Goal: Task Accomplishment & Management: Complete application form

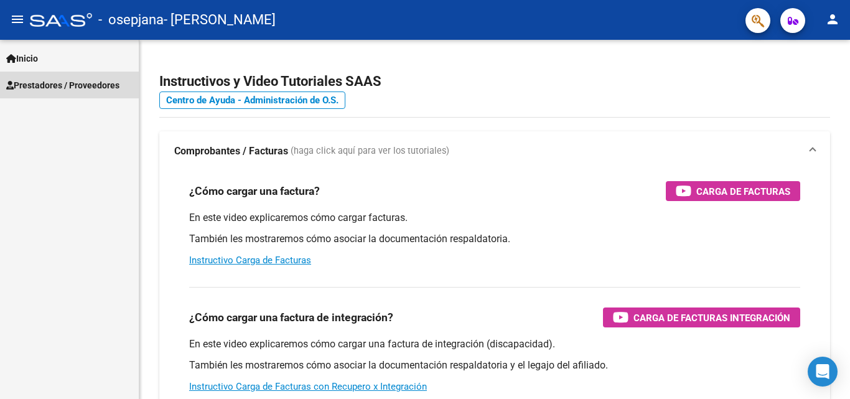
click at [81, 85] on span "Prestadores / Proveedores" at bounding box center [62, 85] width 113 height 14
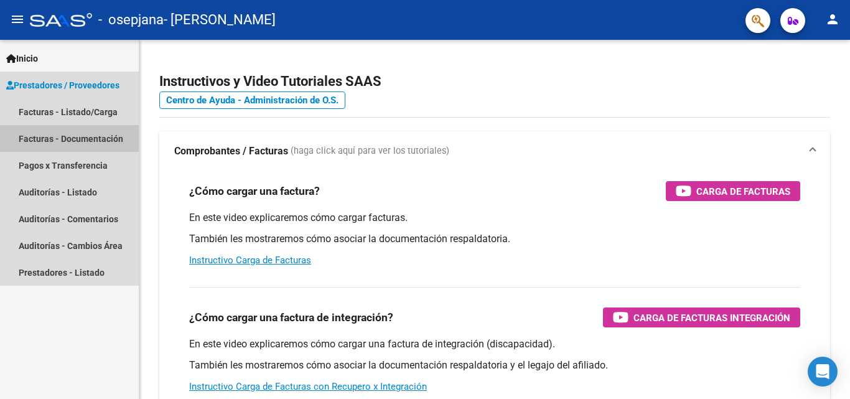
click at [82, 139] on link "Facturas - Documentación" at bounding box center [69, 138] width 139 height 27
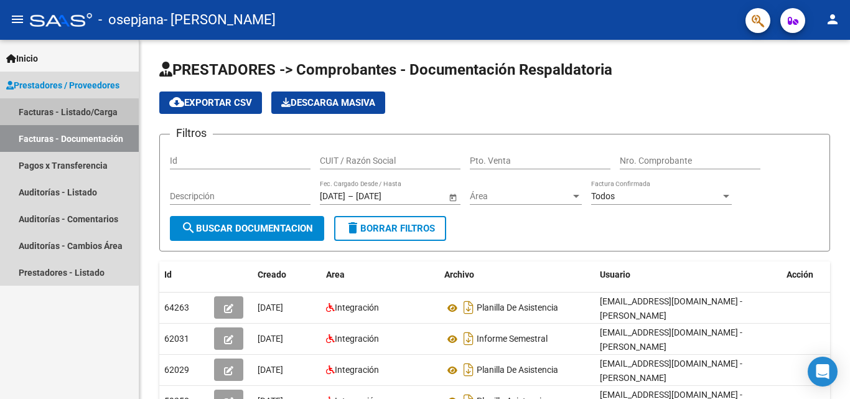
click at [57, 113] on link "Facturas - Listado/Carga" at bounding box center [69, 111] width 139 height 27
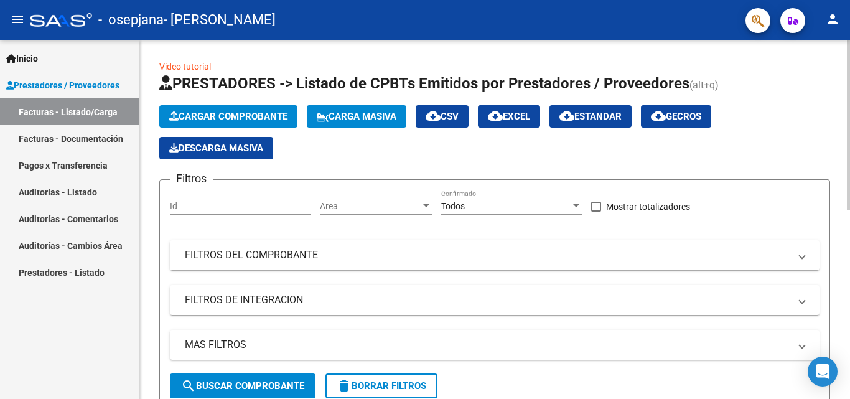
click at [223, 115] on span "Cargar Comprobante" at bounding box center [228, 116] width 118 height 11
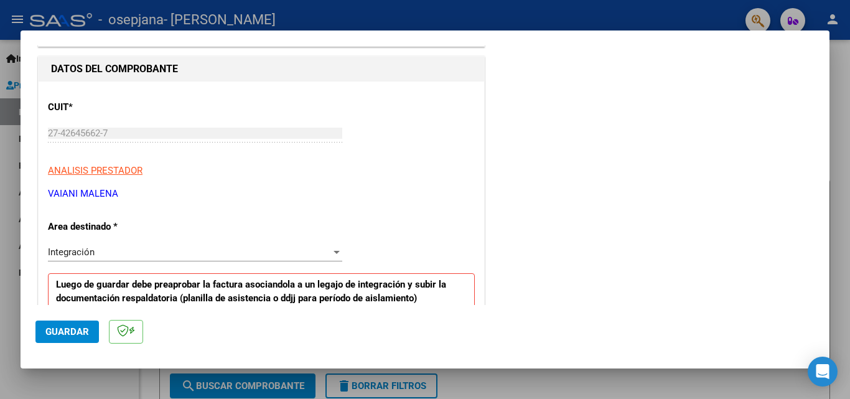
scroll to position [124, 0]
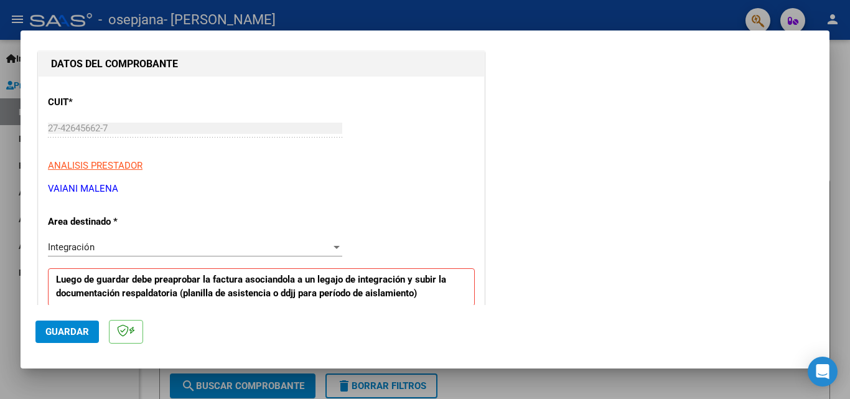
click at [101, 245] on div "Integración" at bounding box center [189, 246] width 283 height 11
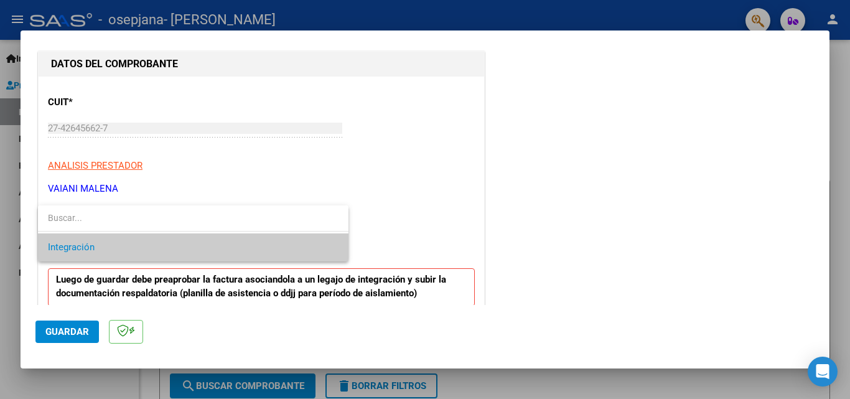
click at [517, 231] on div at bounding box center [425, 199] width 850 height 399
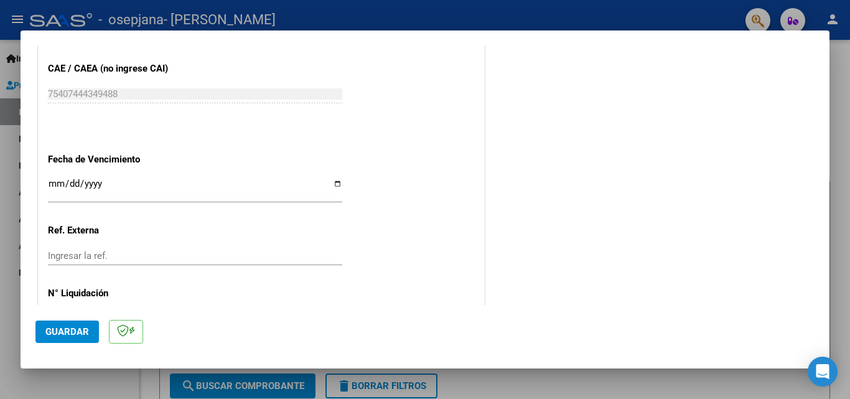
scroll to position [806, 0]
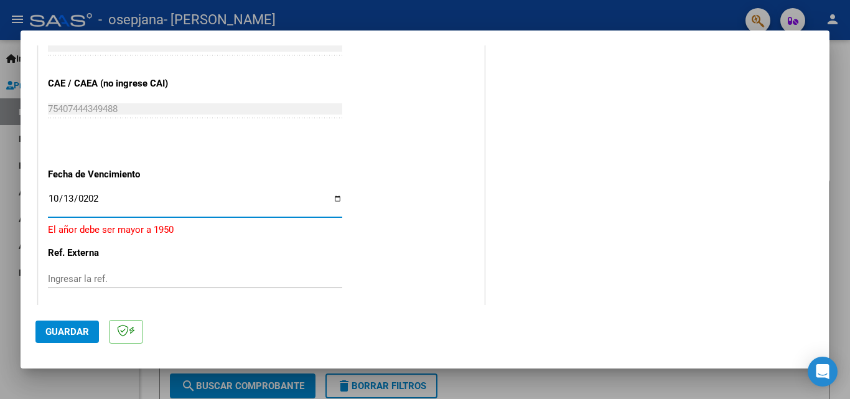
type input "2025-10-13"
click at [141, 273] on input "Ingresar la ref." at bounding box center [195, 270] width 294 height 11
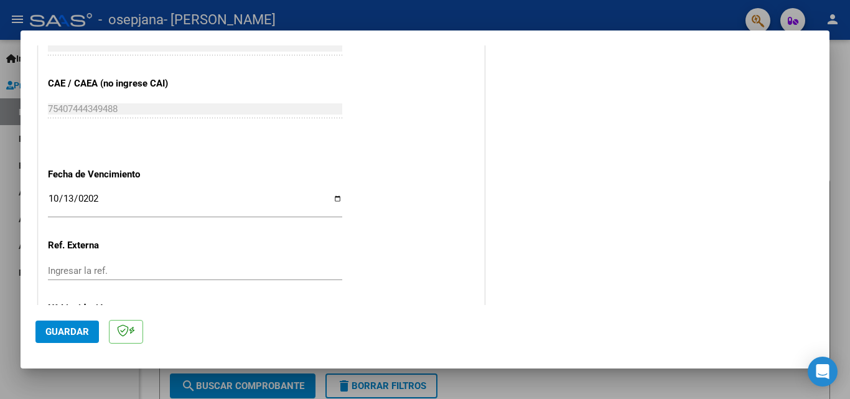
scroll to position [868, 0]
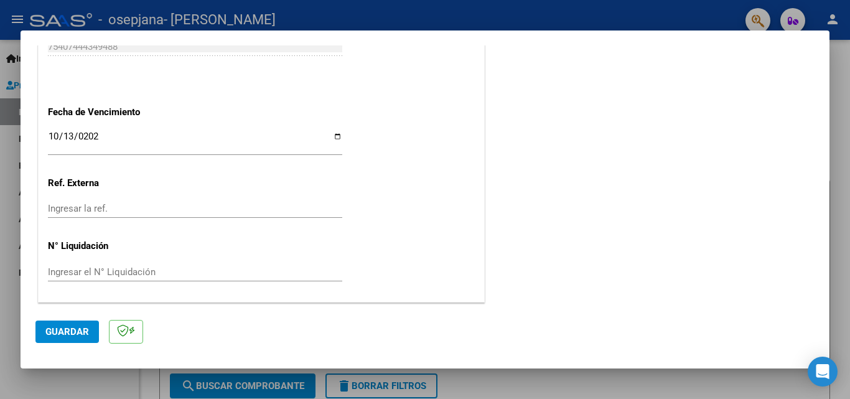
click at [59, 334] on span "Guardar" at bounding box center [67, 331] width 44 height 11
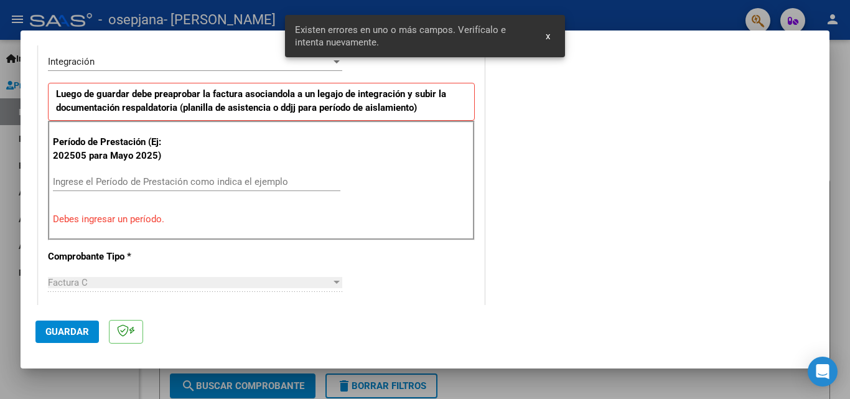
scroll to position [304, 0]
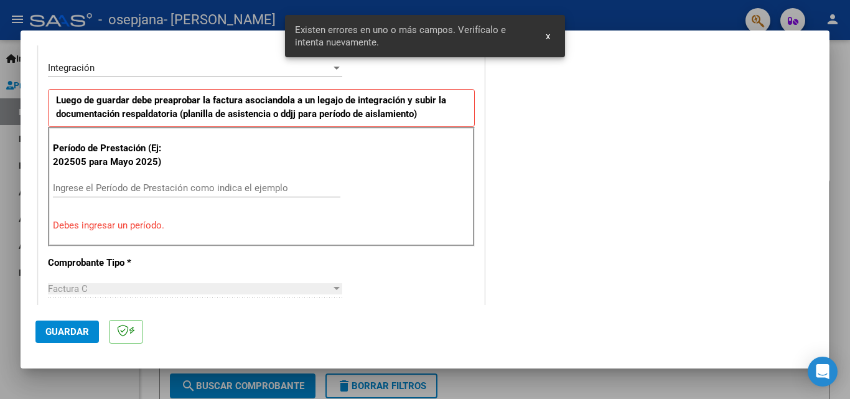
click at [104, 185] on input "Ingrese el Período de Prestación como indica el ejemplo" at bounding box center [196, 187] width 287 height 11
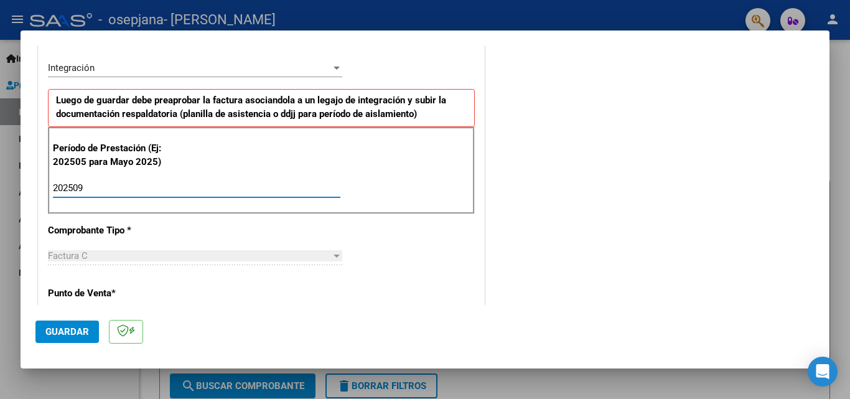
type input "202509"
click at [70, 339] on button "Guardar" at bounding box center [66, 331] width 63 height 22
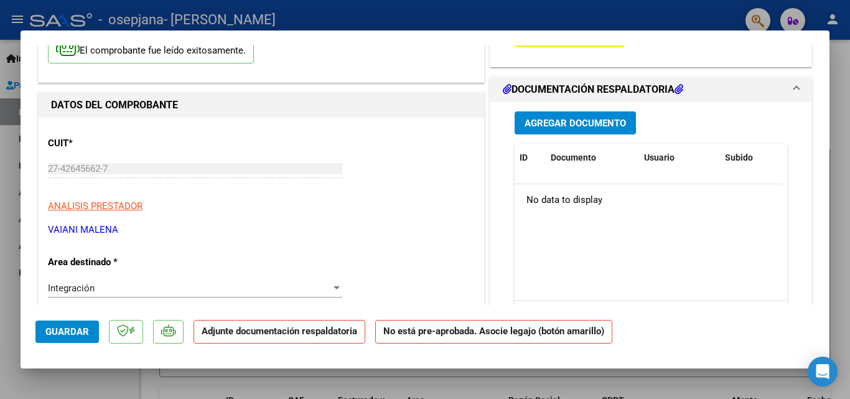
scroll to position [111, 0]
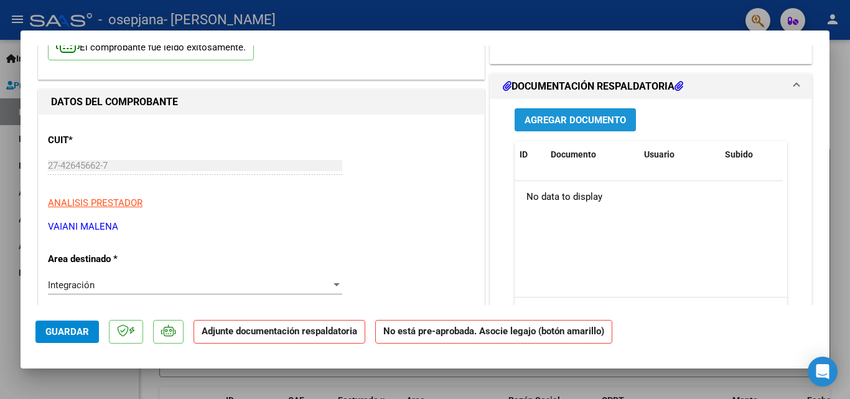
click at [583, 124] on span "Agregar Documento" at bounding box center [575, 119] width 101 height 11
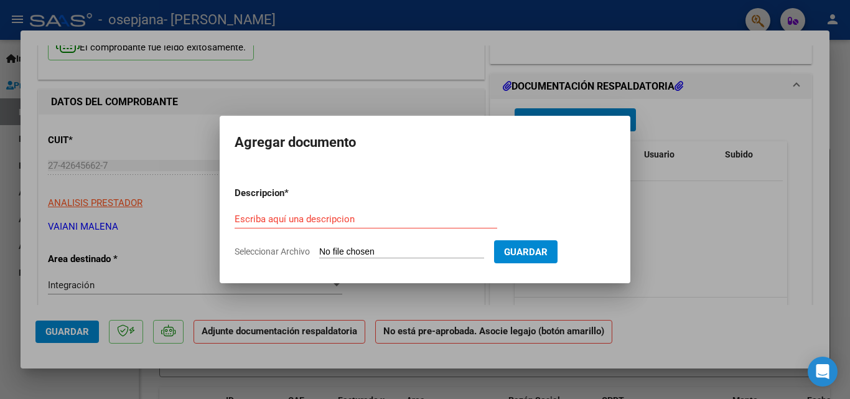
type input "C:\fakepath\leon Argote (3).pdf"
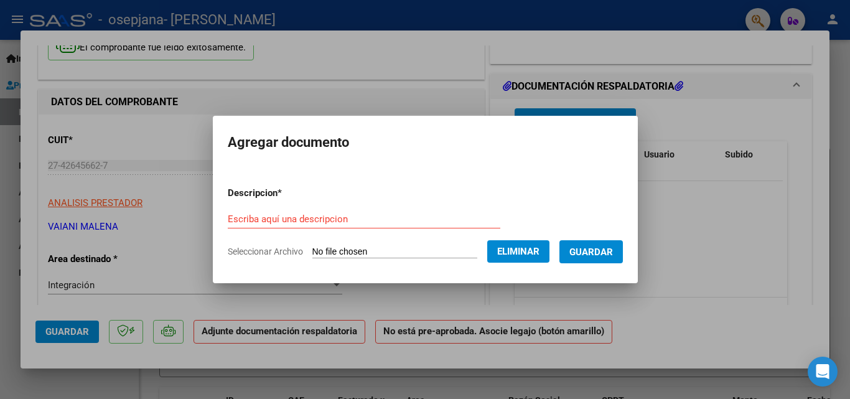
click at [296, 212] on div "Escriba aquí una descripcion" at bounding box center [364, 219] width 273 height 19
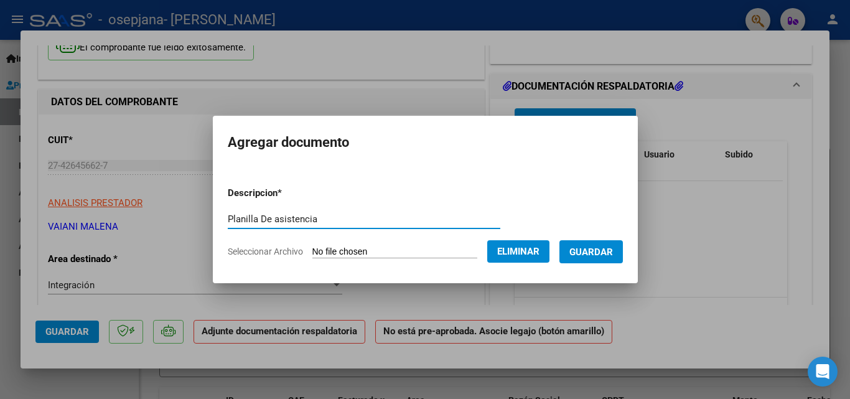
type input "Planilla De asistencia"
click at [622, 244] on button "Guardar" at bounding box center [590, 251] width 63 height 23
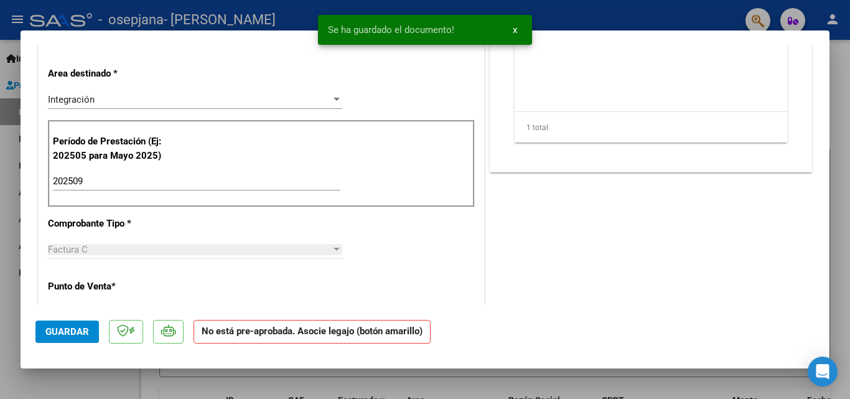
scroll to position [297, 0]
click at [75, 332] on span "Guardar" at bounding box center [67, 331] width 44 height 11
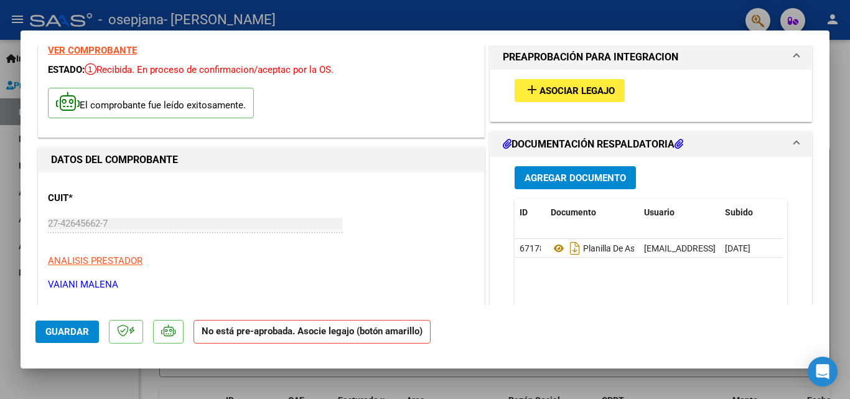
scroll to position [49, 0]
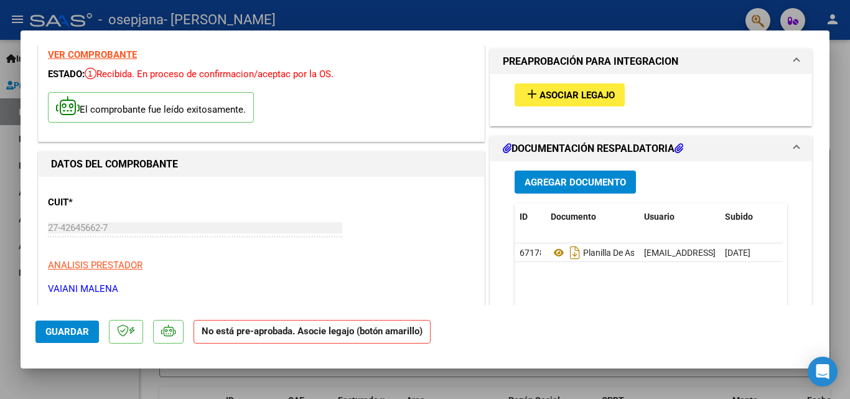
click at [613, 93] on button "add Asociar Legajo" at bounding box center [570, 94] width 110 height 23
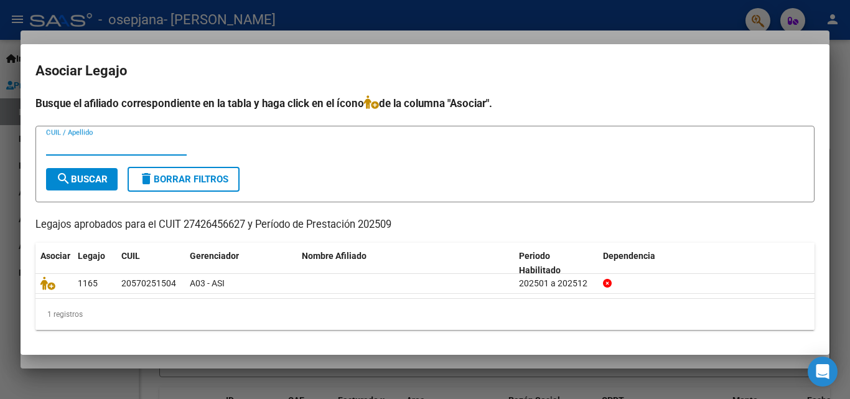
click at [119, 147] on input "CUIL / Apellido" at bounding box center [116, 145] width 141 height 11
type input "argote"
click at [104, 177] on span "search Buscar" at bounding box center [82, 179] width 52 height 11
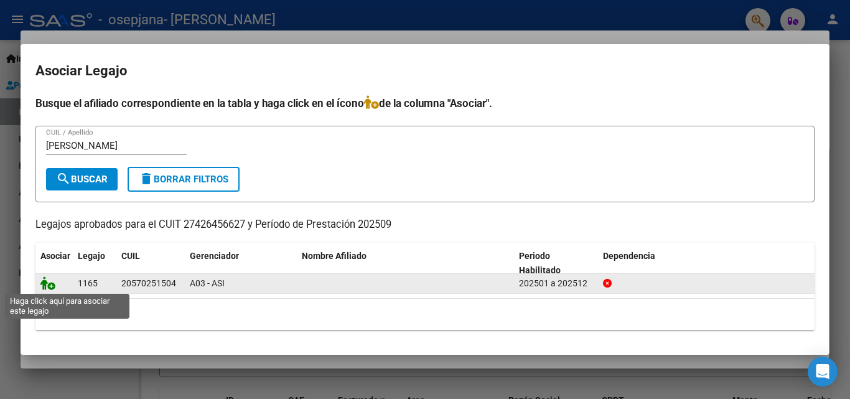
click at [51, 286] on icon at bounding box center [47, 283] width 15 height 14
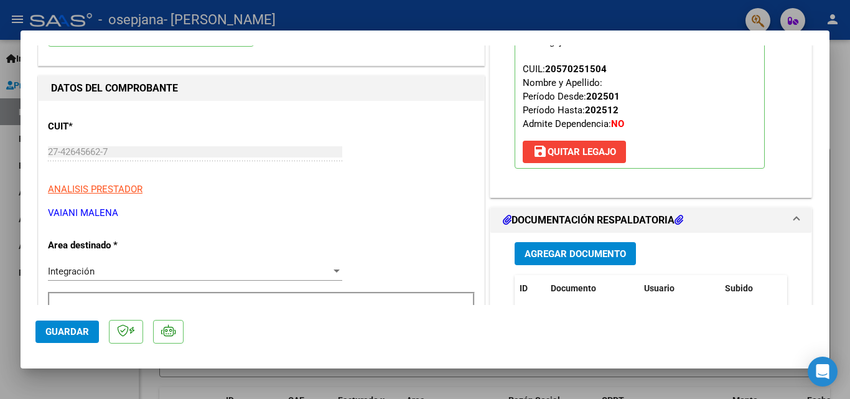
scroll to position [0, 0]
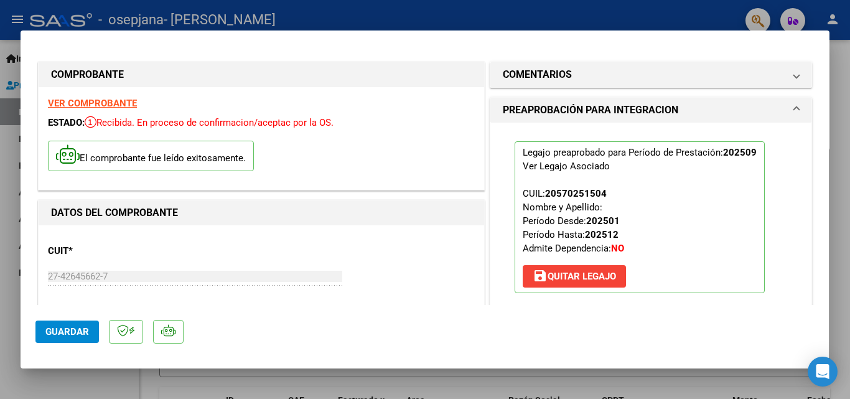
click at [604, 113] on h1 "PREAPROBACIÓN PARA INTEGRACION" at bounding box center [590, 110] width 175 height 15
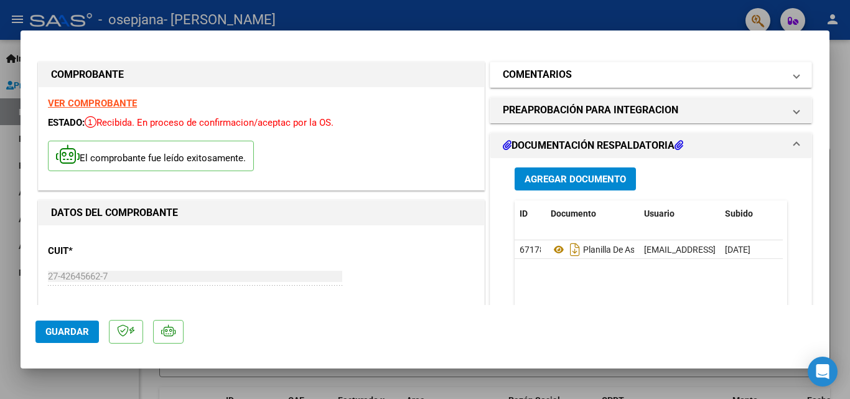
click at [531, 71] on h1 "COMENTARIOS" at bounding box center [537, 74] width 69 height 15
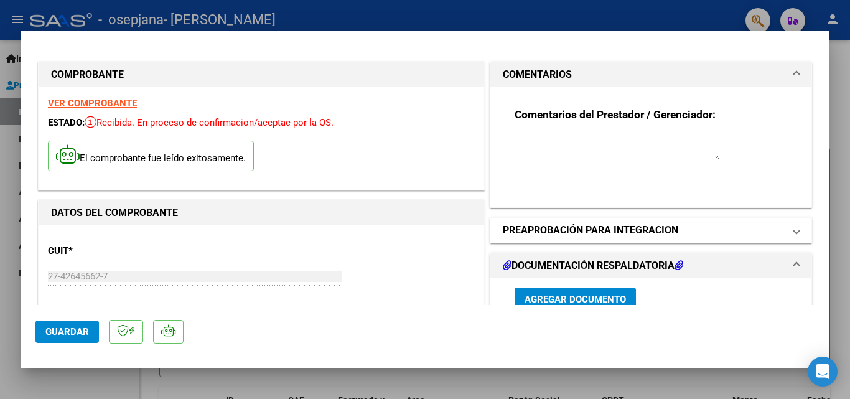
click at [638, 225] on h1 "PREAPROBACIÓN PARA INTEGRACION" at bounding box center [590, 230] width 175 height 15
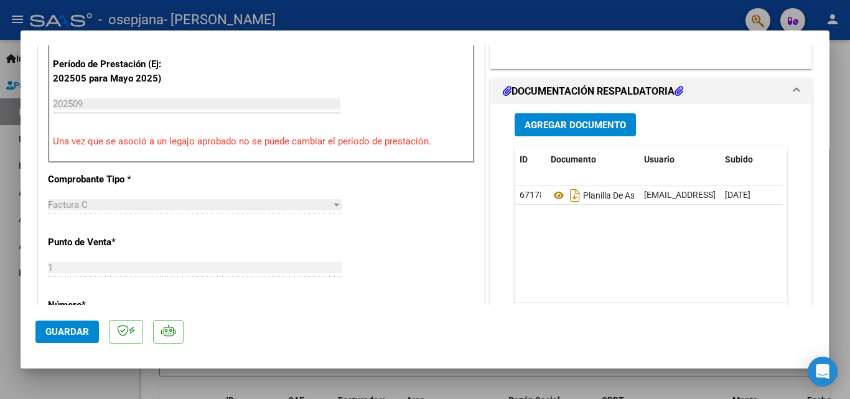
scroll to position [311, 0]
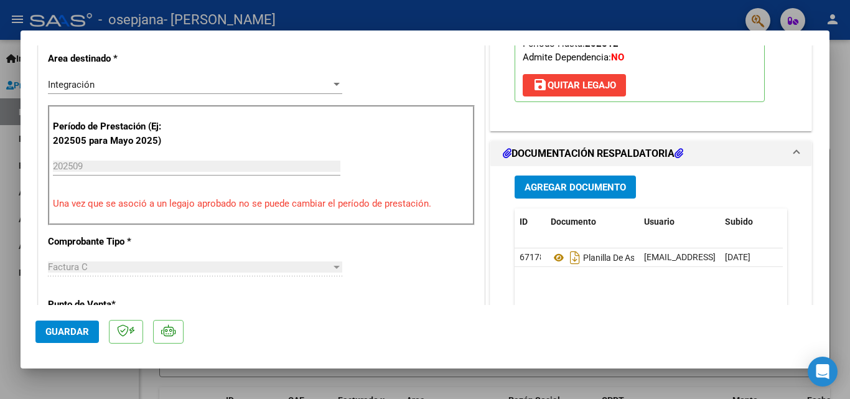
click at [558, 88] on span "save Quitar Legajo" at bounding box center [574, 85] width 83 height 11
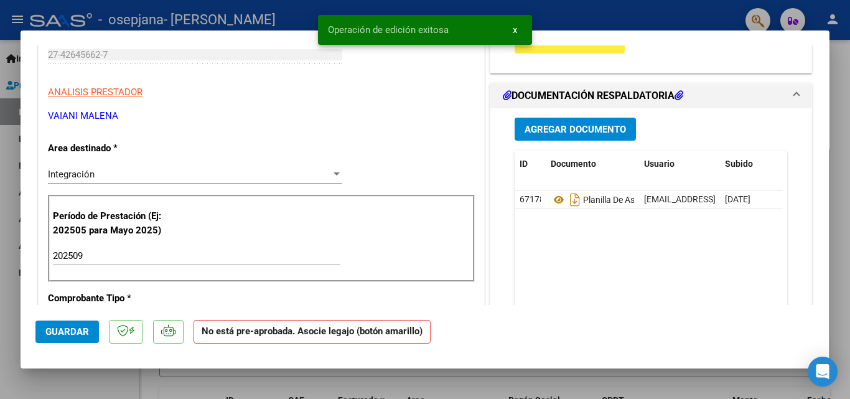
scroll to position [124, 0]
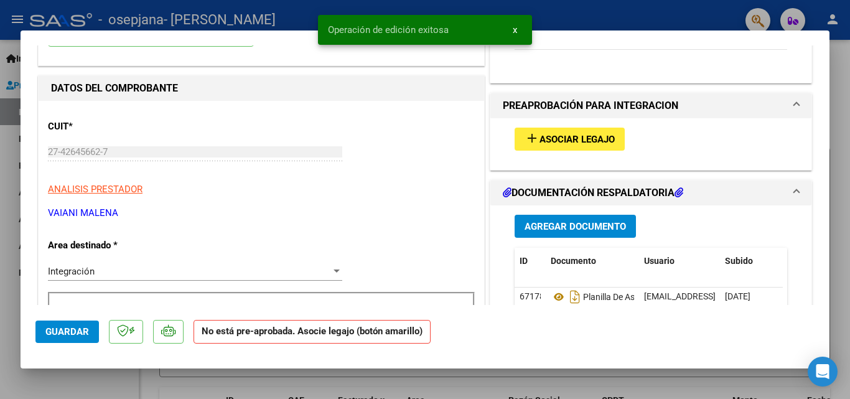
click at [594, 136] on span "Asociar Legajo" at bounding box center [577, 139] width 75 height 11
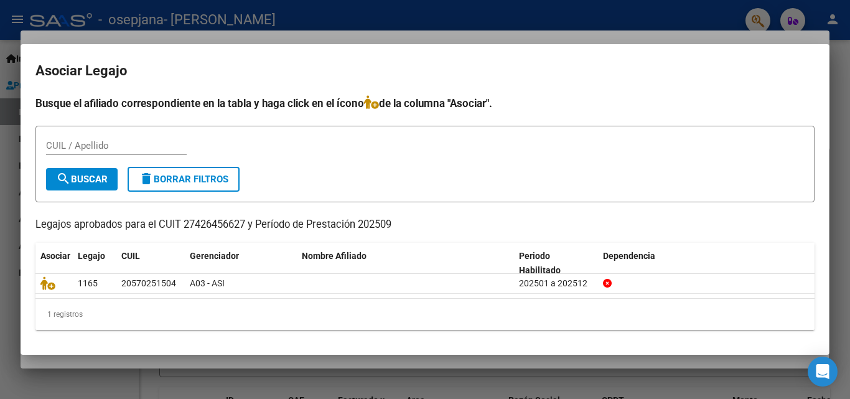
drag, startPoint x: 245, startPoint y: 222, endPoint x: 184, endPoint y: 225, distance: 61.0
click at [184, 225] on p "Legajos aprobados para el CUIT 27426456627 y Período de Prestación 202509" at bounding box center [424, 225] width 779 height 16
copy p "27426456627"
click at [111, 142] on input "CUIL / Apellido" at bounding box center [116, 145] width 141 height 11
paste input "27426456627"
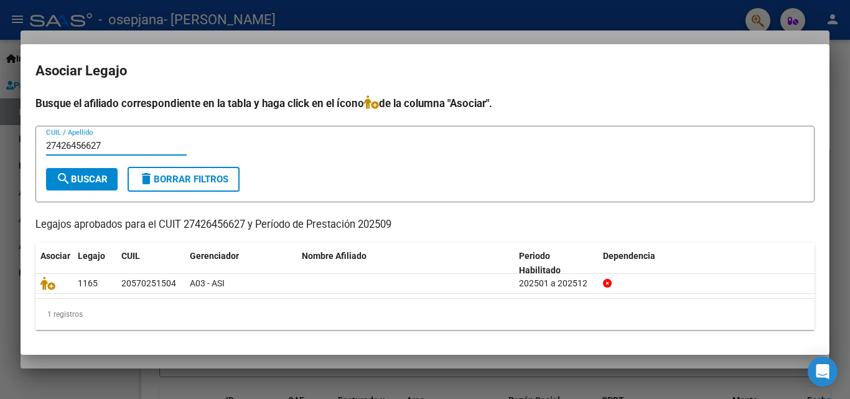
type input "27426456627"
click at [101, 178] on span "search Buscar" at bounding box center [82, 179] width 52 height 11
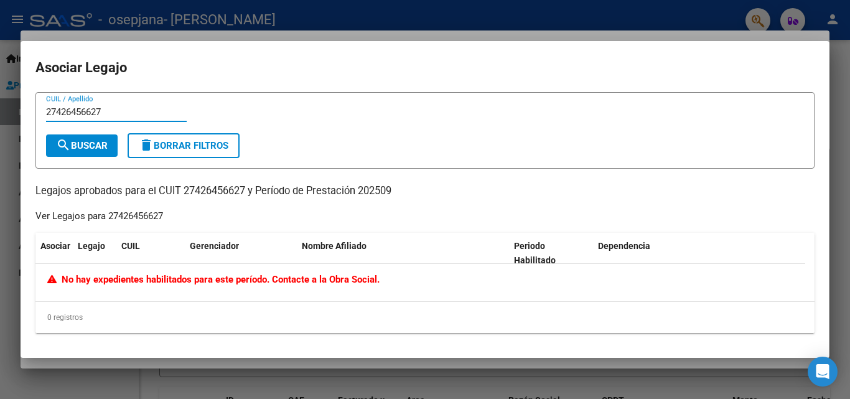
drag, startPoint x: 129, startPoint y: 113, endPoint x: 42, endPoint y: 117, distance: 87.2
click at [42, 117] on form "27426456627 CUIL / Apellido search Buscar delete Borrar Filtros" at bounding box center [424, 130] width 779 height 77
click at [113, 113] on input "CUIL / Apellido" at bounding box center [116, 111] width 141 height 11
paste input "57.025.150"
type input "57.025.150"
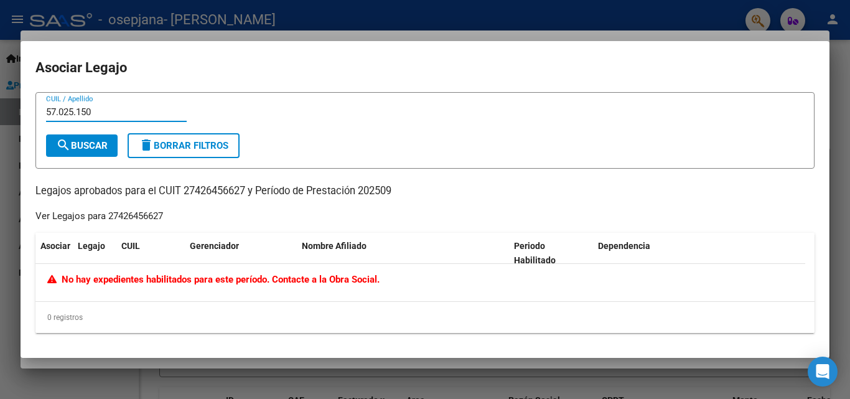
click at [103, 148] on span "search Buscar" at bounding box center [82, 145] width 52 height 11
click at [363, 16] on div at bounding box center [425, 199] width 850 height 399
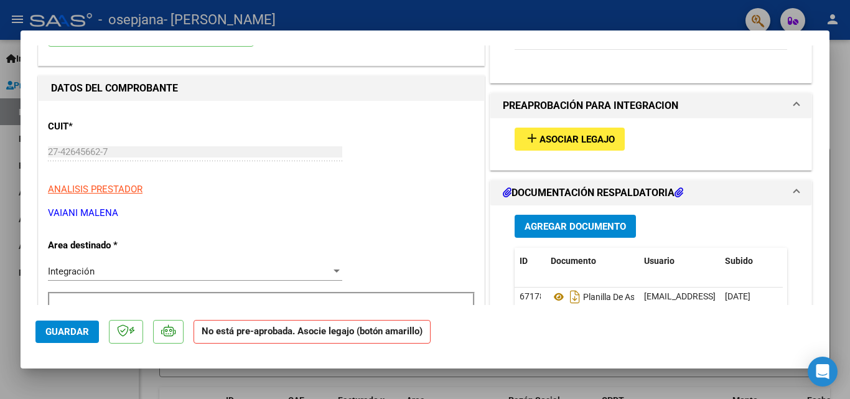
click at [558, 133] on span "add Asociar Legajo" at bounding box center [570, 138] width 90 height 11
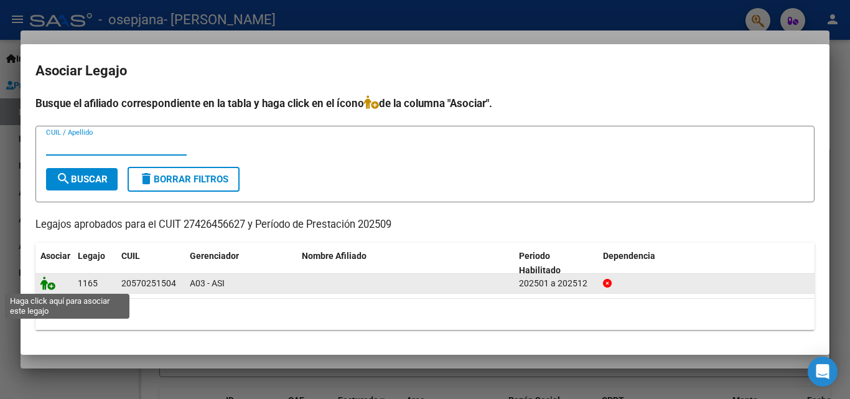
click at [47, 289] on icon at bounding box center [47, 283] width 15 height 14
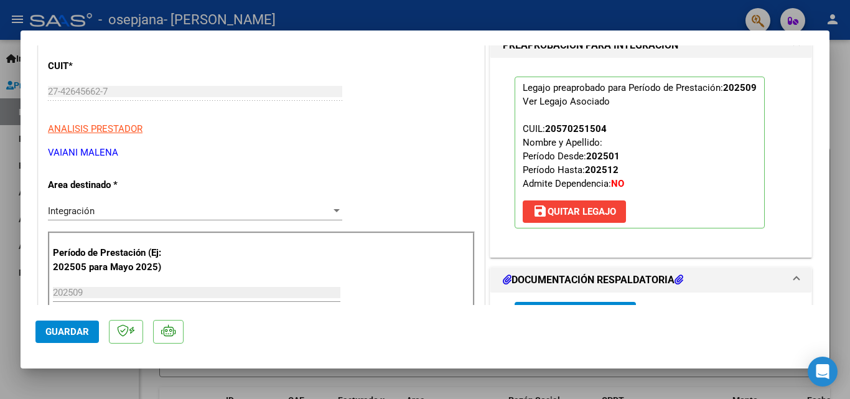
scroll to position [187, 0]
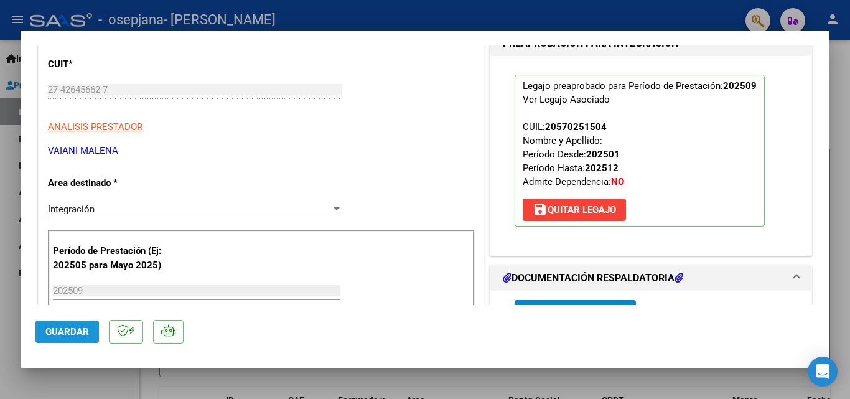
click at [60, 329] on span "Guardar" at bounding box center [67, 331] width 44 height 11
click at [71, 332] on span "Guardar" at bounding box center [67, 331] width 44 height 11
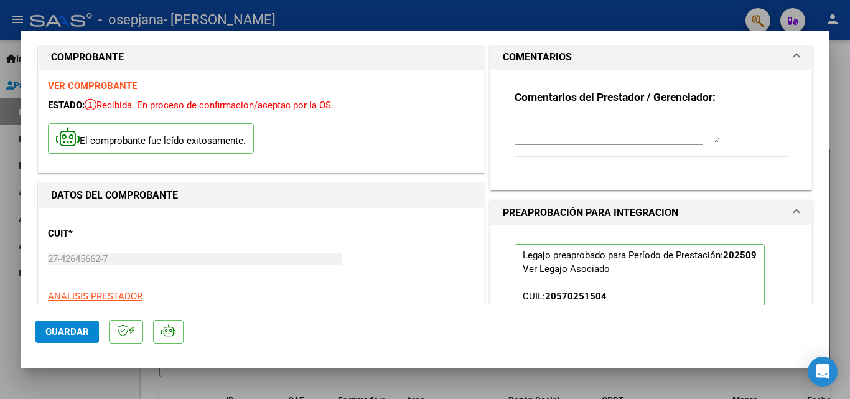
scroll to position [0, 0]
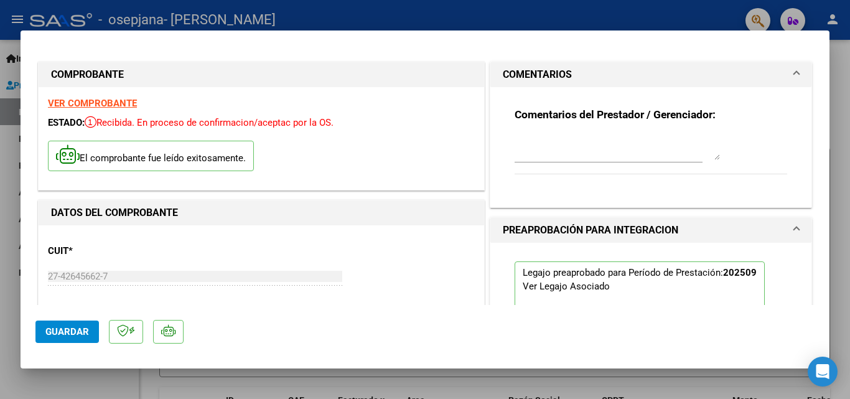
click at [83, 103] on strong "VER COMPROBANTE" at bounding box center [92, 103] width 89 height 11
click at [397, 388] on div at bounding box center [425, 199] width 850 height 399
type input "$ 0,00"
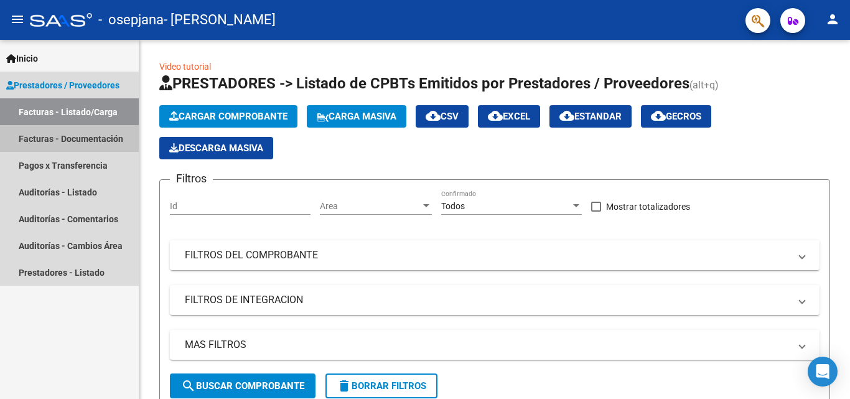
click at [55, 141] on link "Facturas - Documentación" at bounding box center [69, 138] width 139 height 27
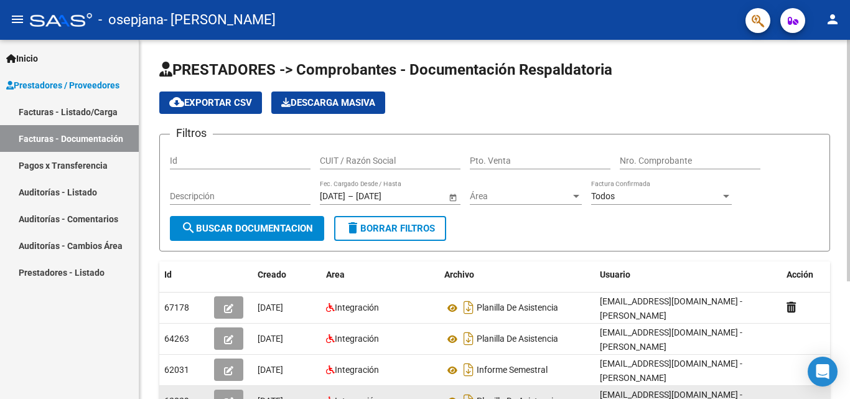
scroll to position [124, 0]
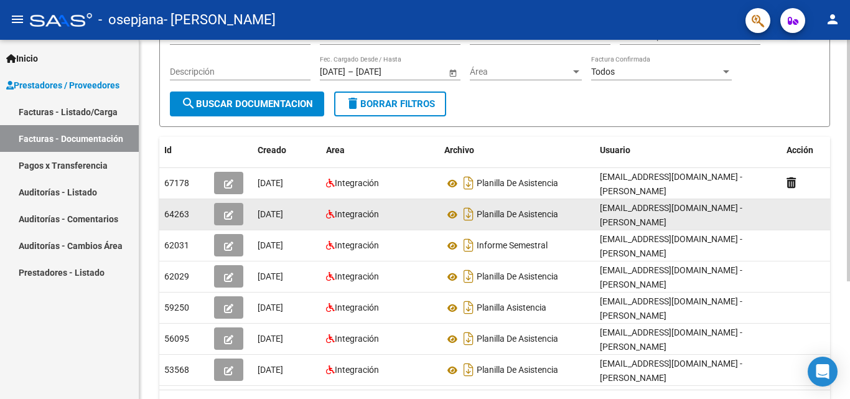
click at [227, 215] on icon "button" at bounding box center [228, 214] width 9 height 9
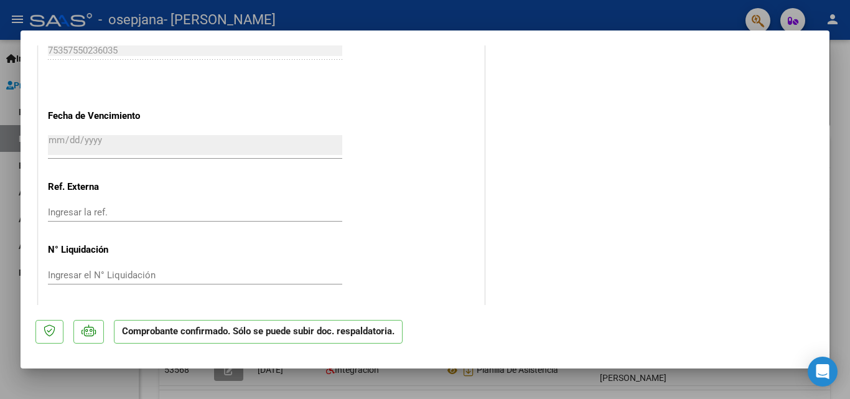
scroll to position [907, 0]
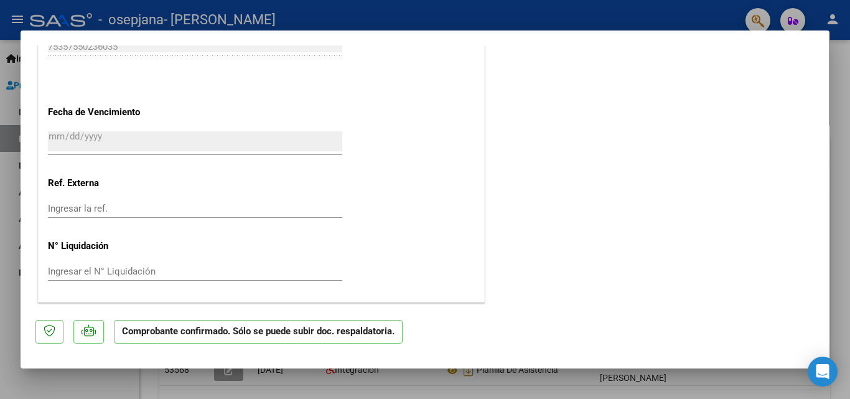
click at [848, 316] on div at bounding box center [425, 199] width 850 height 399
type input "$ 0,00"
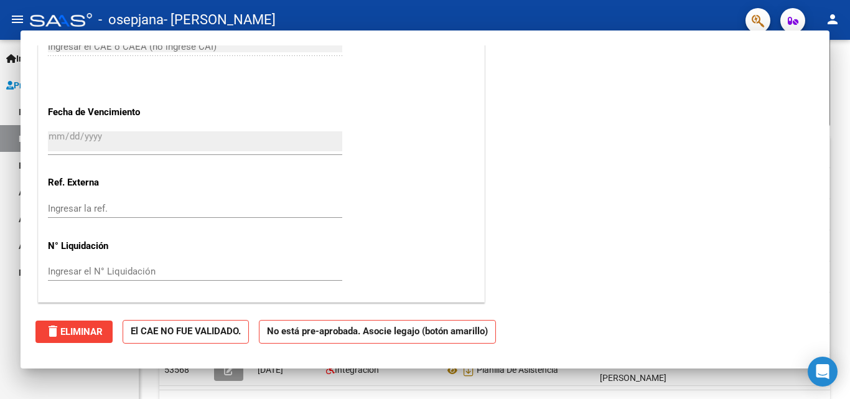
scroll to position [0, 0]
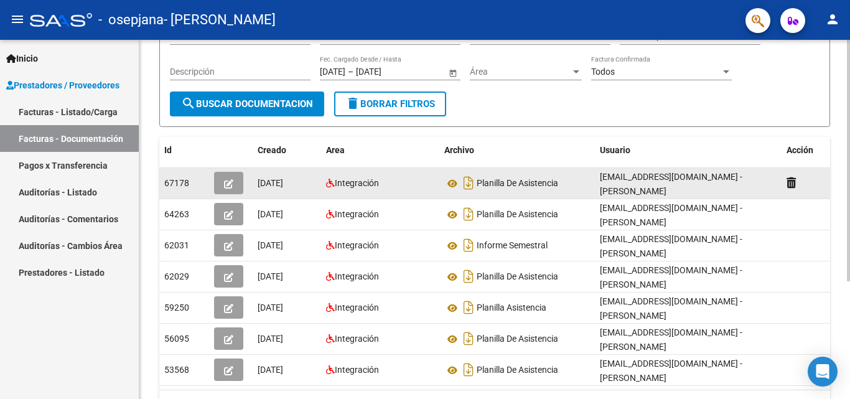
click at [230, 185] on icon "button" at bounding box center [228, 183] width 9 height 9
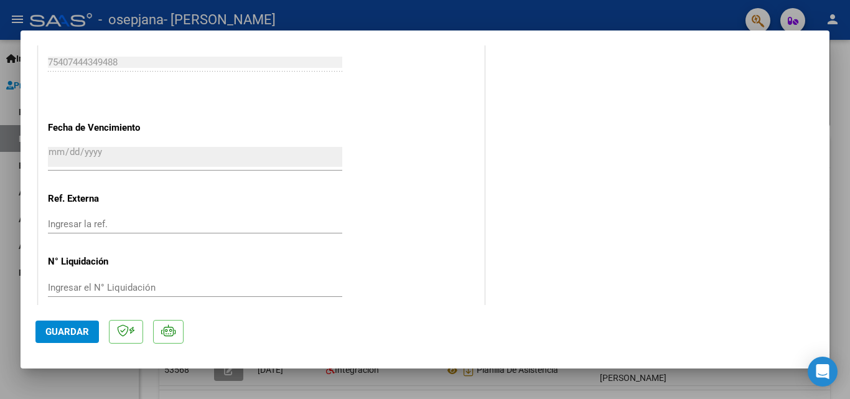
scroll to position [808, 0]
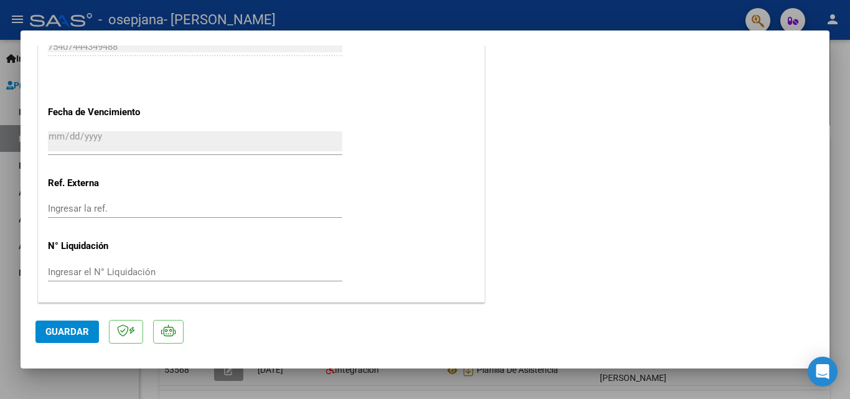
click at [752, 384] on div at bounding box center [425, 199] width 850 height 399
type input "$ 0,00"
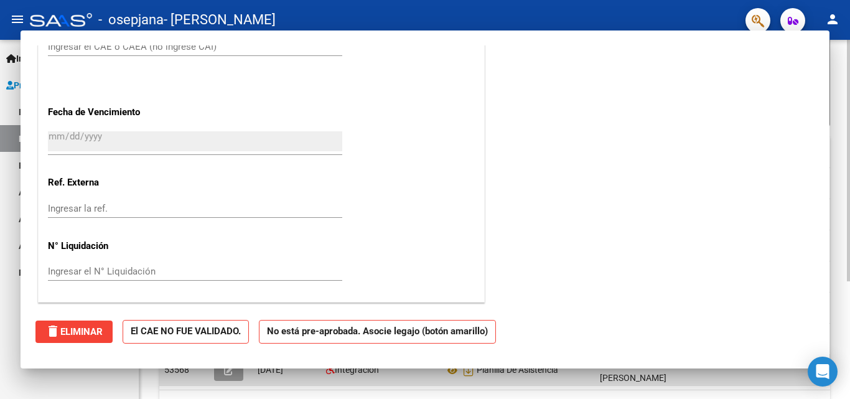
scroll to position [0, 0]
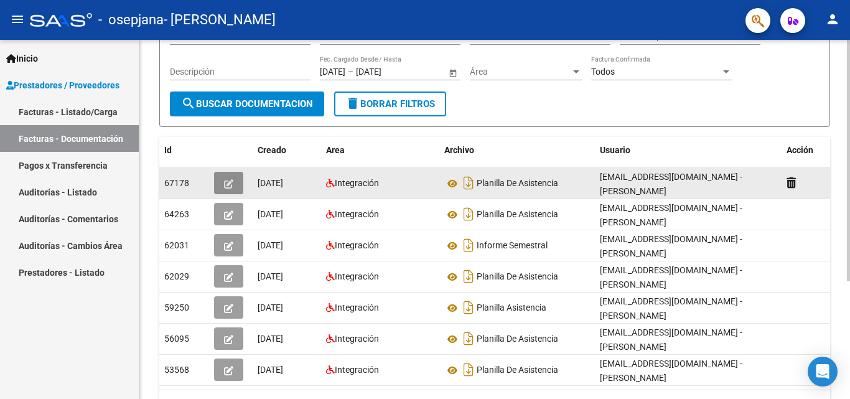
click at [229, 185] on icon "button" at bounding box center [228, 183] width 9 height 9
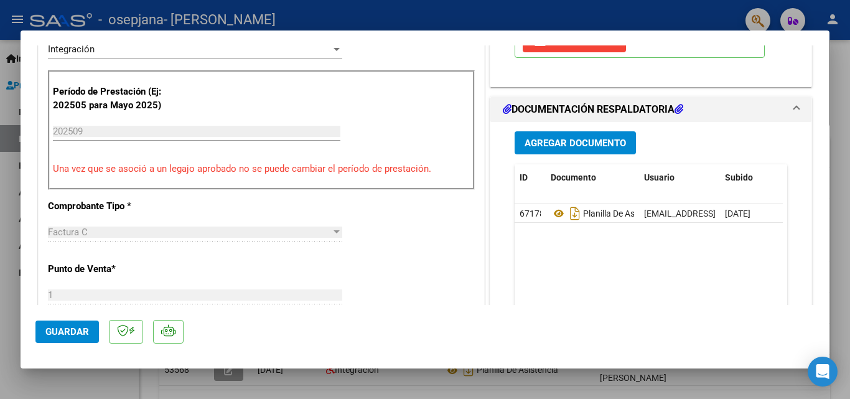
scroll to position [311, 0]
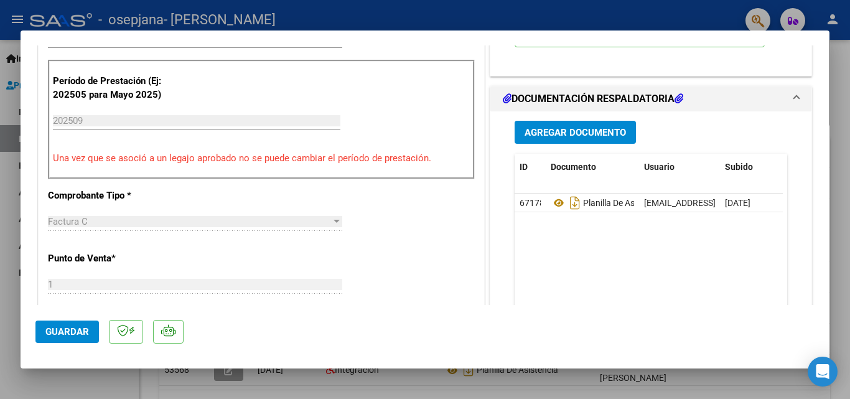
click at [834, 289] on div at bounding box center [425, 199] width 850 height 399
type input "$ 0,00"
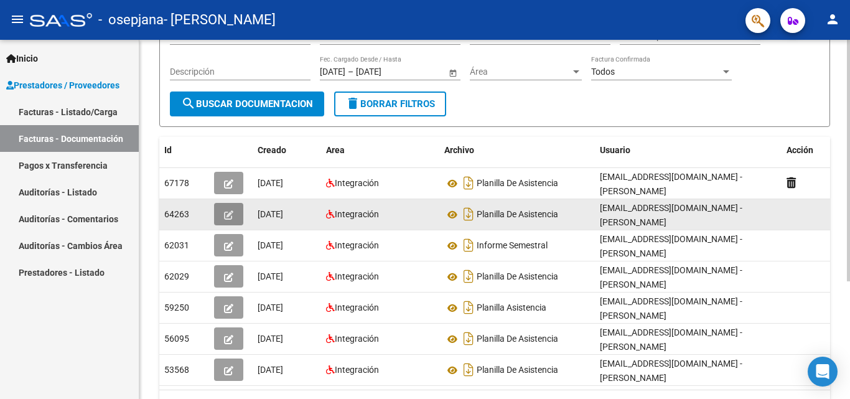
click at [221, 208] on button "button" at bounding box center [228, 214] width 29 height 22
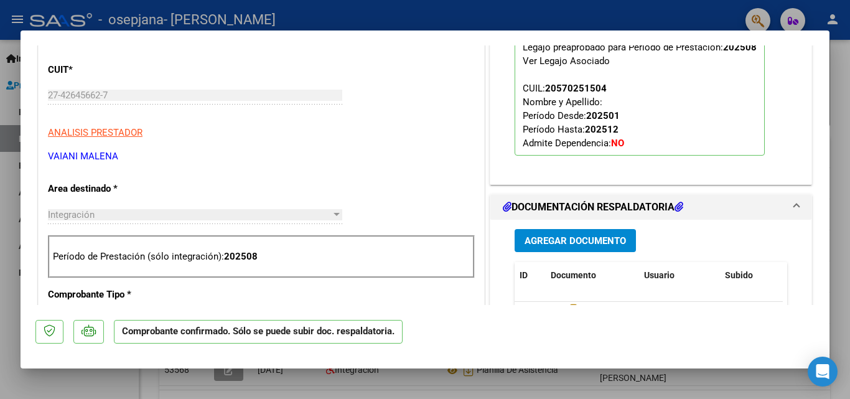
scroll to position [311, 0]
click at [843, 152] on div at bounding box center [425, 199] width 850 height 399
type input "$ 0,00"
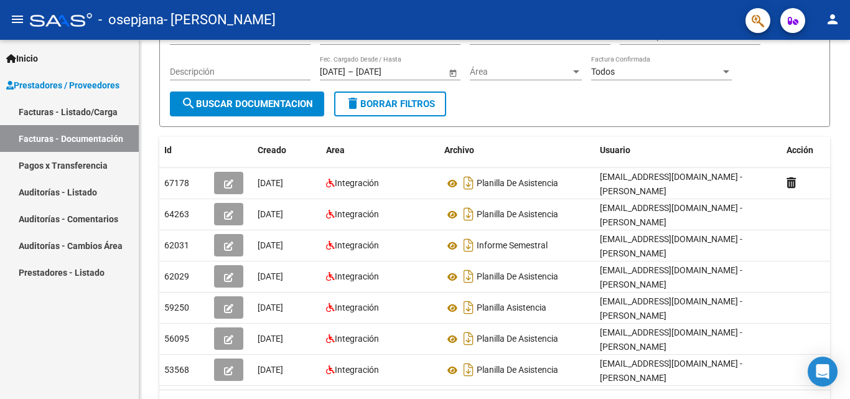
click at [835, 19] on mat-icon "person" at bounding box center [832, 19] width 15 height 15
click at [230, 184] on div at bounding box center [425, 199] width 850 height 399
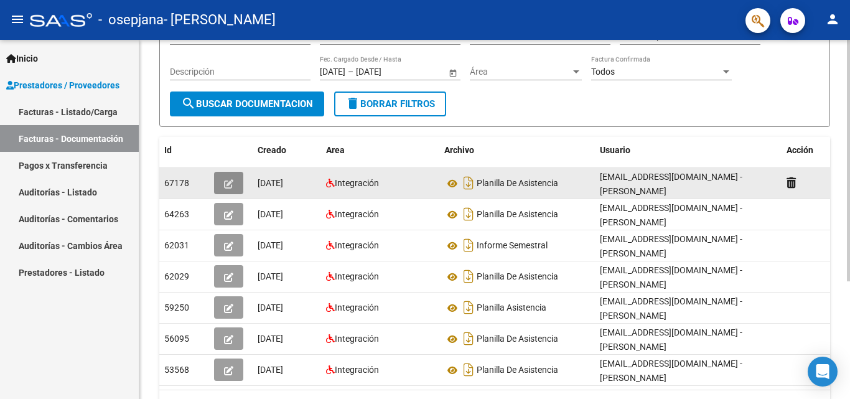
click at [221, 176] on button "button" at bounding box center [228, 183] width 29 height 22
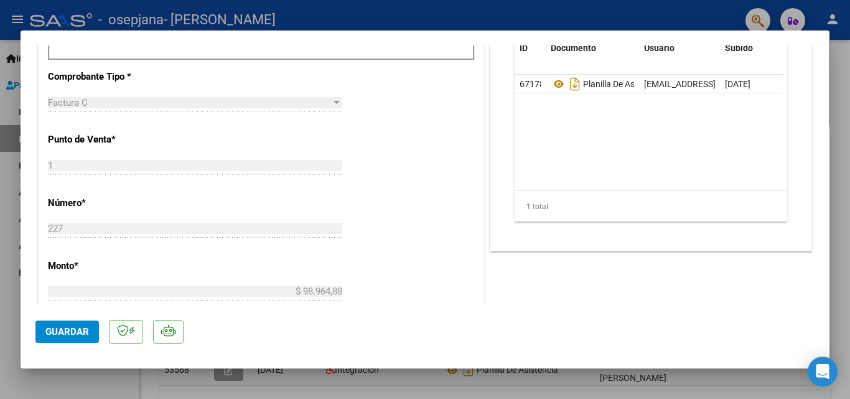
scroll to position [436, 0]
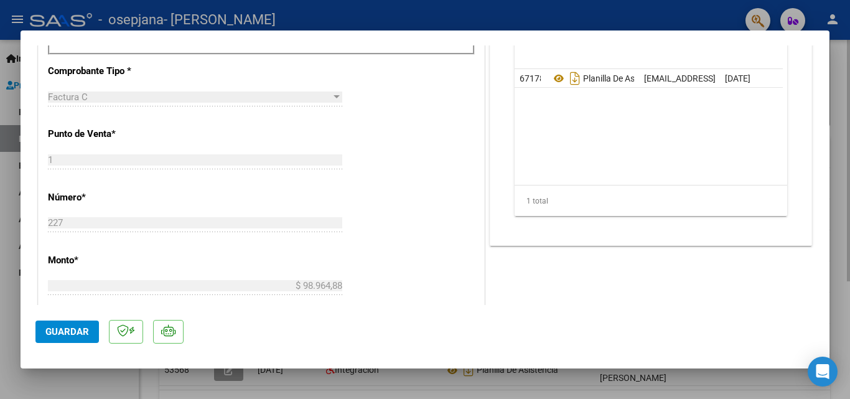
drag, startPoint x: 591, startPoint y: 391, endPoint x: 594, endPoint y: 375, distance: 16.4
click at [591, 390] on div at bounding box center [425, 199] width 850 height 399
type input "$ 0,00"
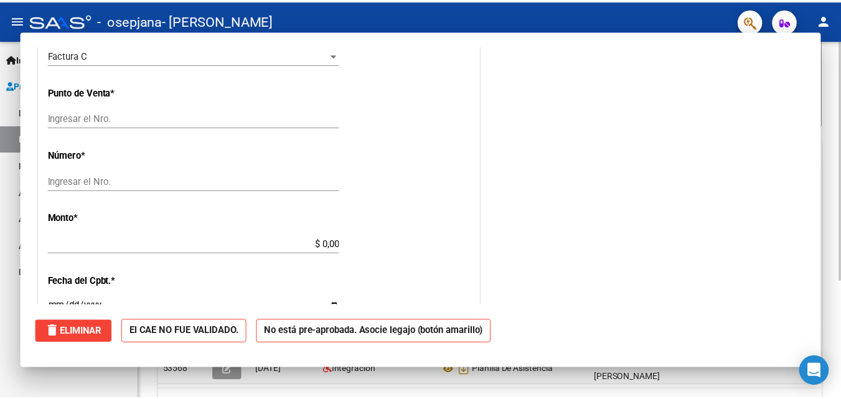
scroll to position [426, 0]
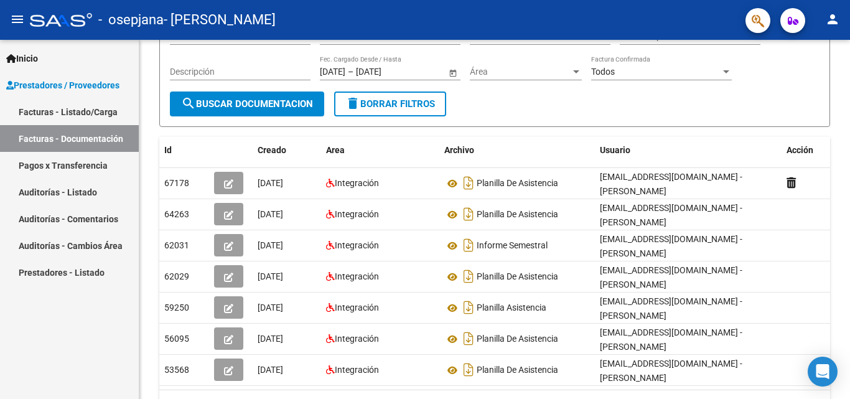
click at [832, 19] on mat-icon "person" at bounding box center [832, 19] width 15 height 15
click at [806, 88] on button "exit_to_app Salir" at bounding box center [807, 82] width 76 height 30
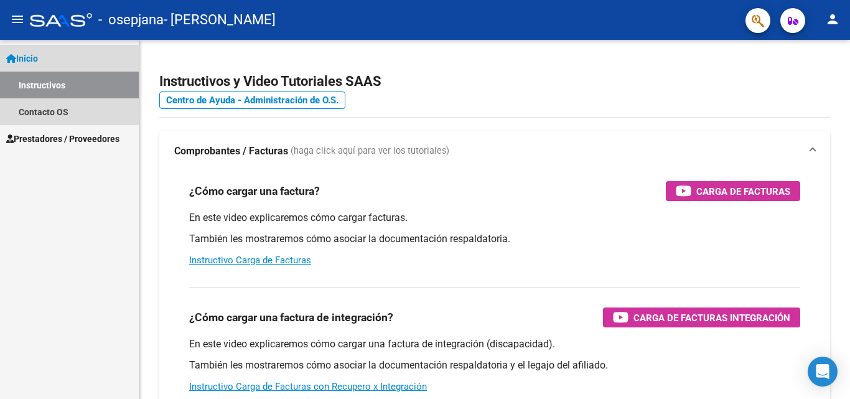
click at [59, 90] on link "Instructivos" at bounding box center [69, 85] width 139 height 27
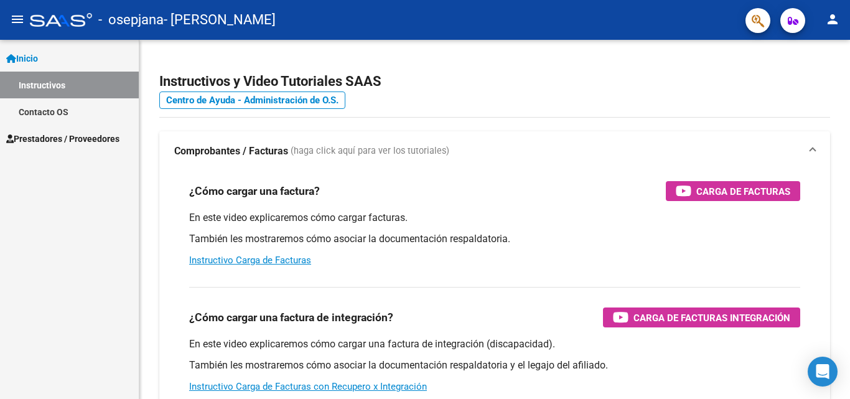
click at [66, 107] on link "Contacto OS" at bounding box center [69, 111] width 139 height 27
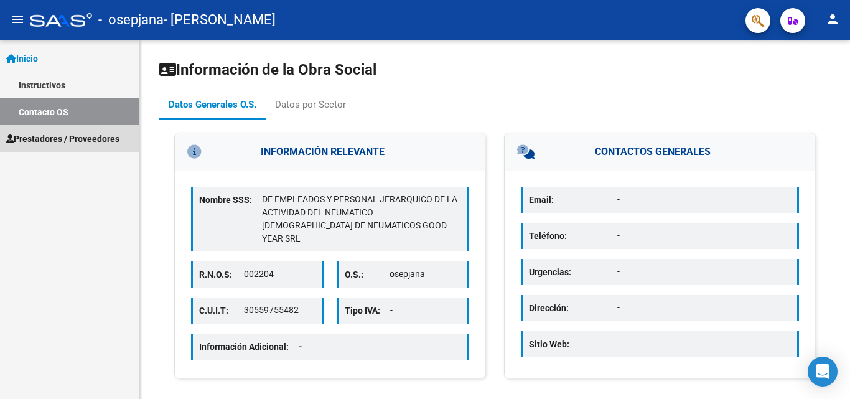
click at [85, 135] on span "Prestadores / Proveedores" at bounding box center [62, 139] width 113 height 14
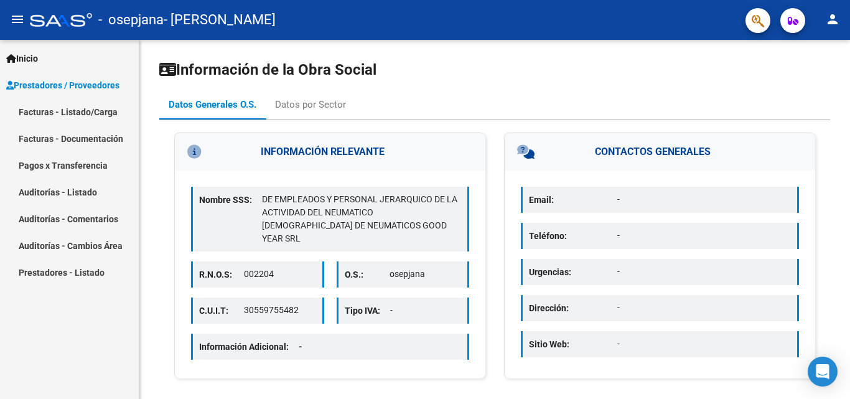
click at [53, 134] on link "Facturas - Documentación" at bounding box center [69, 138] width 139 height 27
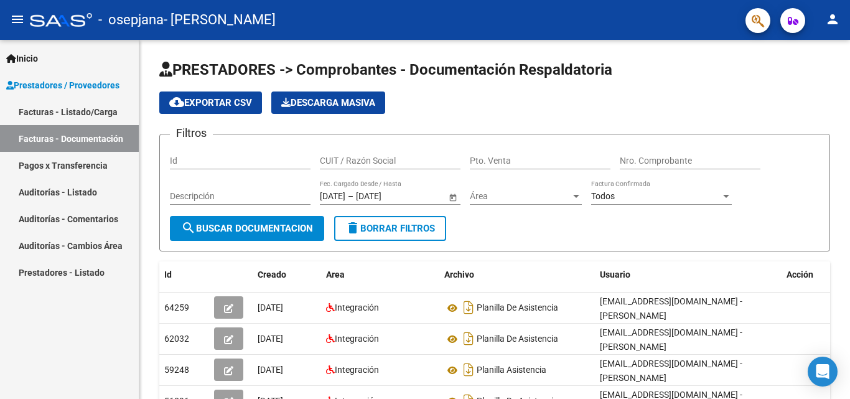
click at [85, 111] on link "Facturas - Listado/Carga" at bounding box center [69, 111] width 139 height 27
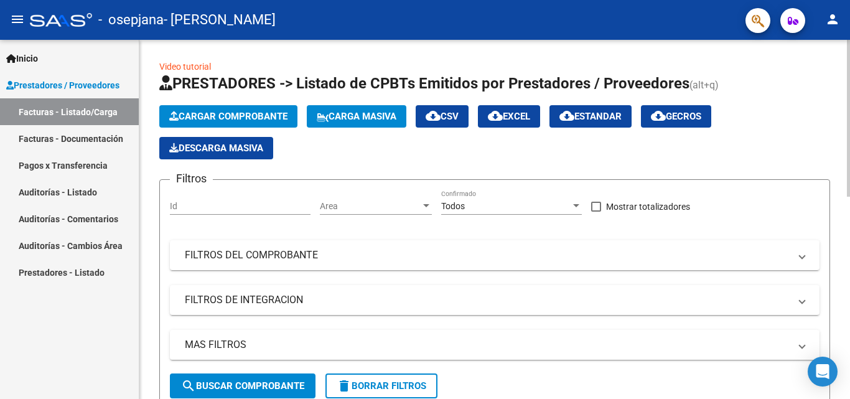
click at [262, 119] on span "Cargar Comprobante" at bounding box center [228, 116] width 118 height 11
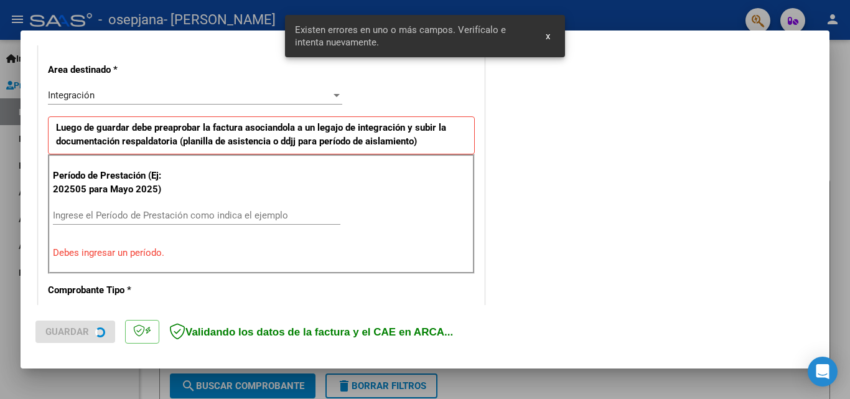
scroll to position [281, 0]
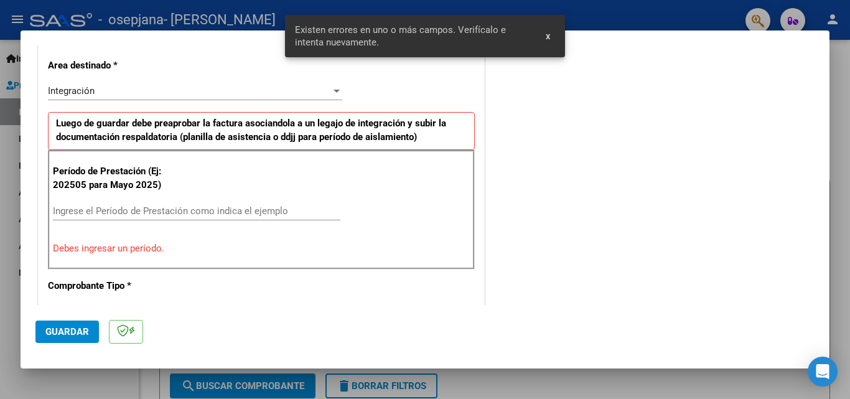
click at [249, 211] on input "Ingrese el Período de Prestación como indica el ejemplo" at bounding box center [196, 210] width 287 height 11
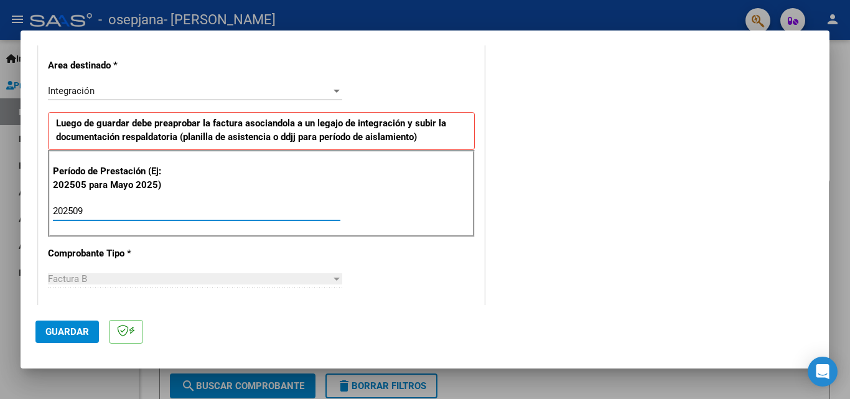
type input "202509"
click at [497, 217] on div "COMENTARIOS Comentarios del Prestador / Gerenciador:" at bounding box center [650, 319] width 327 height 1082
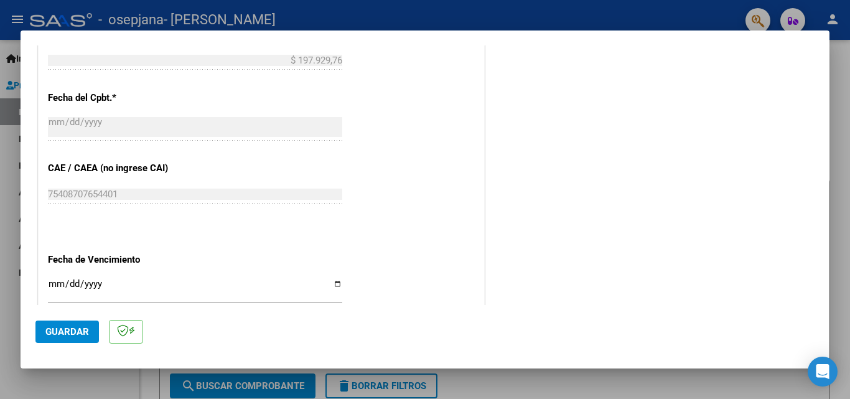
scroll to position [747, 0]
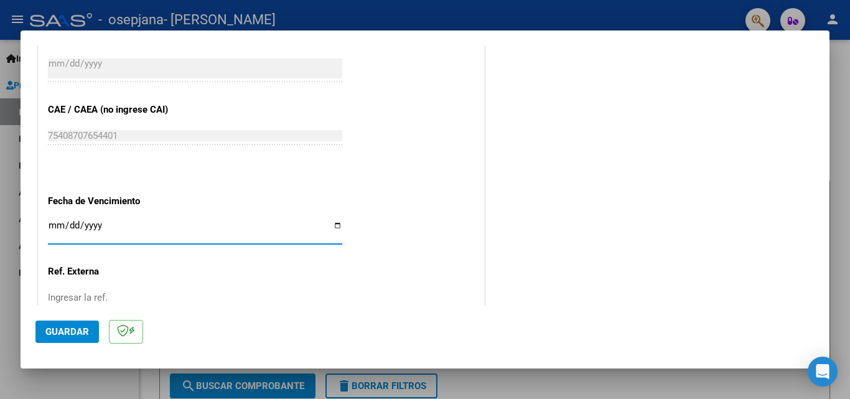
click at [58, 225] on input "Ingresar la fecha" at bounding box center [195, 230] width 294 height 20
drag, startPoint x: 58, startPoint y: 225, endPoint x: 350, endPoint y: 185, distance: 294.6
click at [55, 226] on input "Ingresar la fecha" at bounding box center [195, 230] width 294 height 20
type input "2025-10-15"
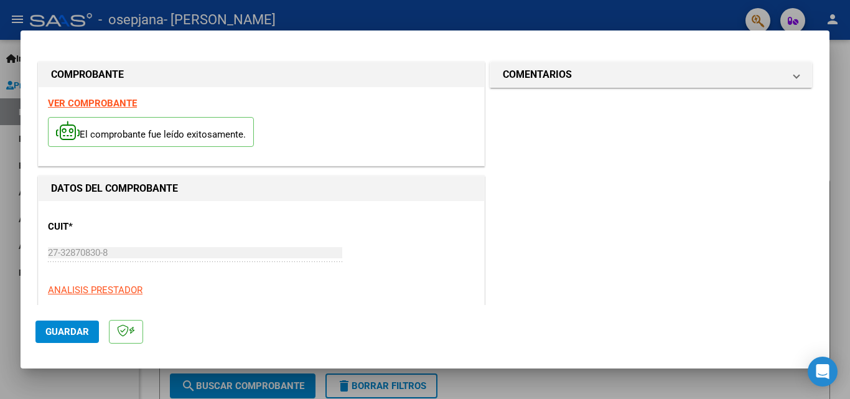
scroll to position [62, 0]
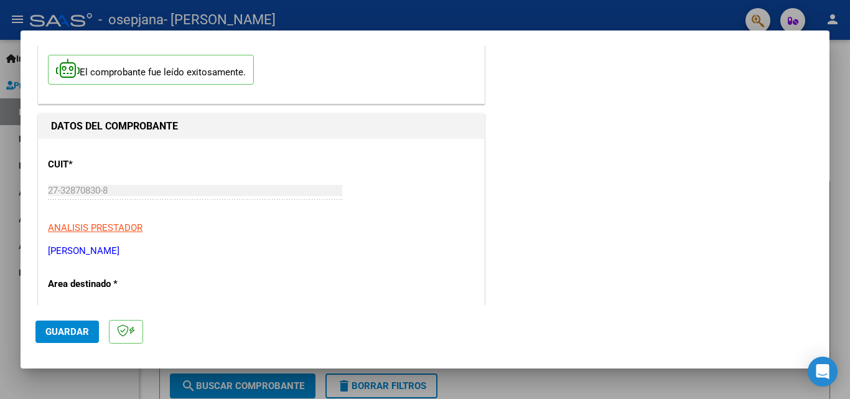
click at [55, 331] on span "Guardar" at bounding box center [67, 331] width 44 height 11
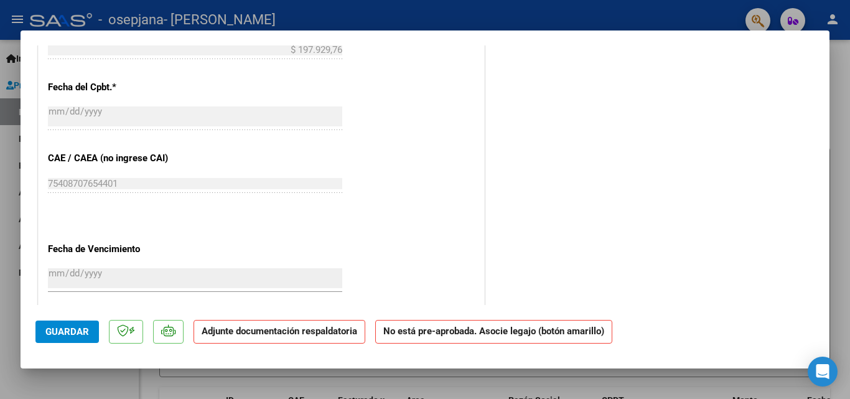
scroll to position [821, 0]
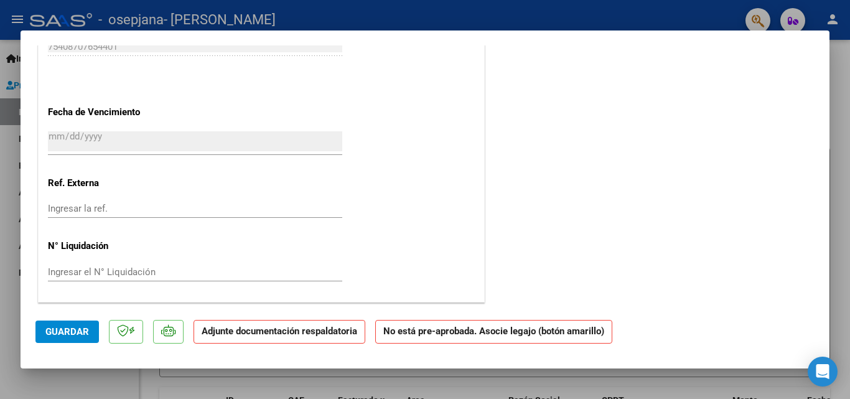
click at [307, 333] on strong "Adjunte documentación respaldatoria" at bounding box center [280, 330] width 156 height 11
drag, startPoint x: 327, startPoint y: 332, endPoint x: 517, endPoint y: 245, distance: 209.1
click at [328, 330] on strong "Adjunte documentación respaldatoria" at bounding box center [280, 330] width 156 height 11
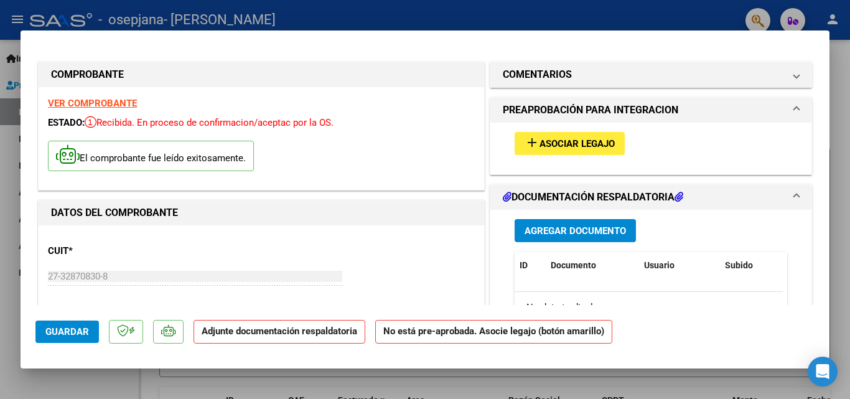
scroll to position [0, 0]
click at [607, 228] on span "Agregar Documento" at bounding box center [575, 230] width 101 height 11
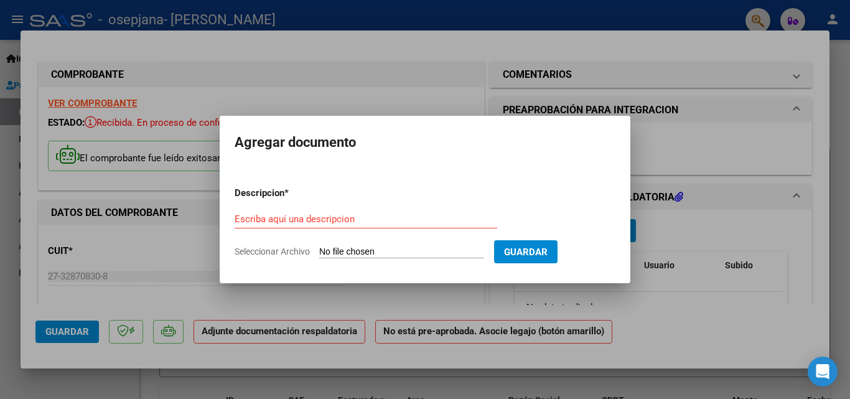
type input "C:\fakepath\leon Argote (4).pdf"
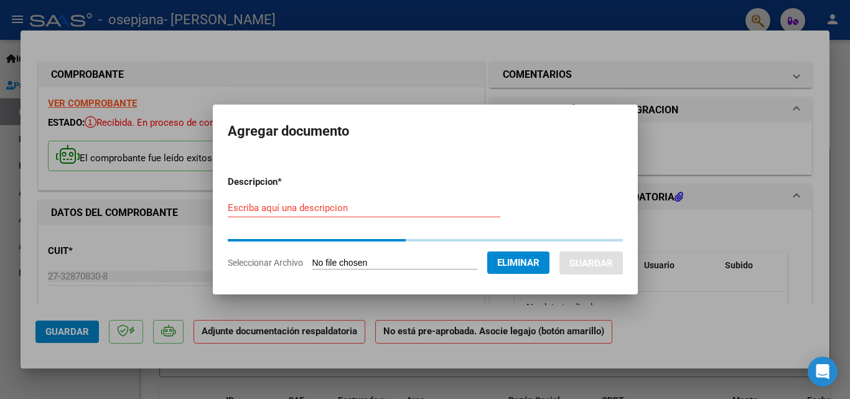
click at [351, 204] on form "Descripcion * Escriba aquí una descripcion Seleccionar Archivo Eliminar Guardar" at bounding box center [425, 222] width 395 height 113
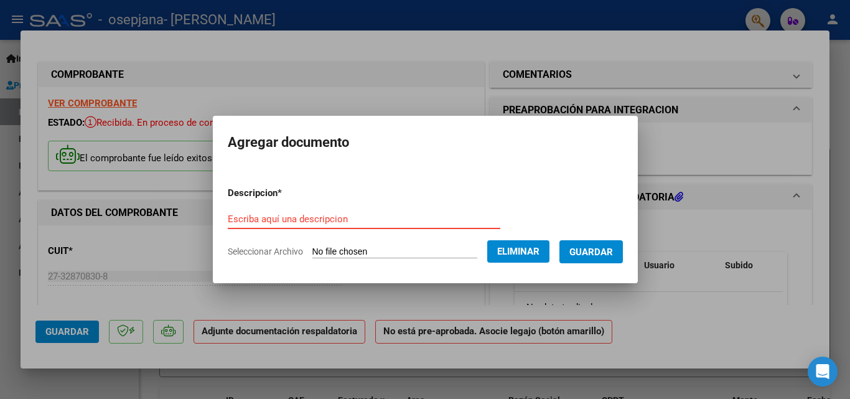
click at [347, 220] on input "Escriba aquí una descripcion" at bounding box center [364, 218] width 273 height 11
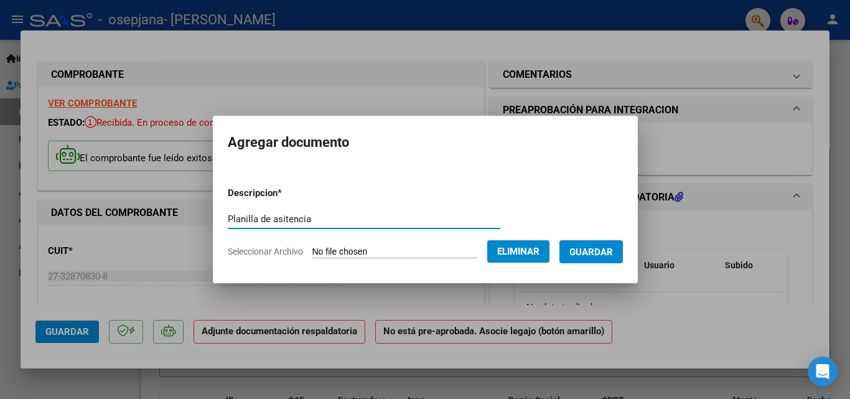
type input "Planilla de asitencia"
click at [607, 256] on span "Guardar" at bounding box center [591, 251] width 44 height 11
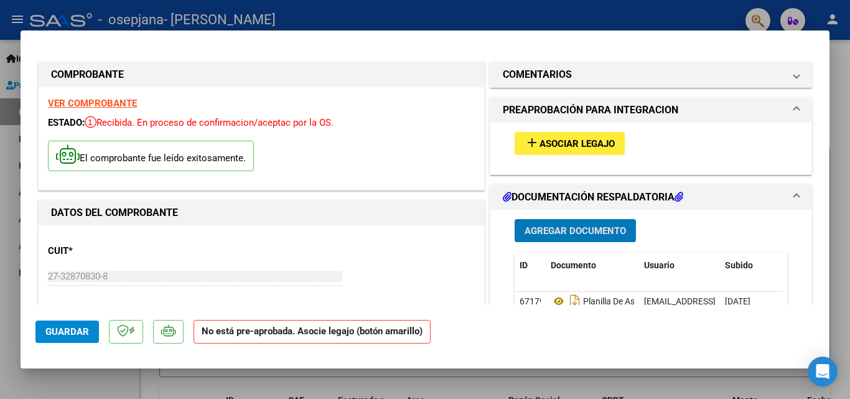
click at [581, 146] on span "Asociar Legajo" at bounding box center [577, 143] width 75 height 11
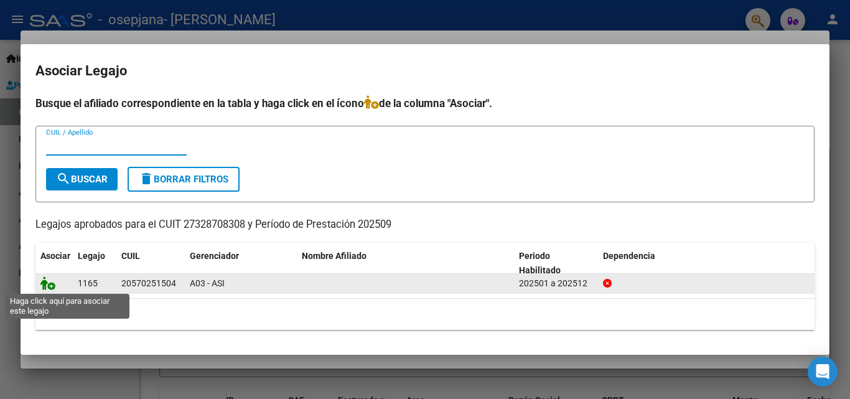
click at [44, 281] on icon at bounding box center [47, 283] width 15 height 14
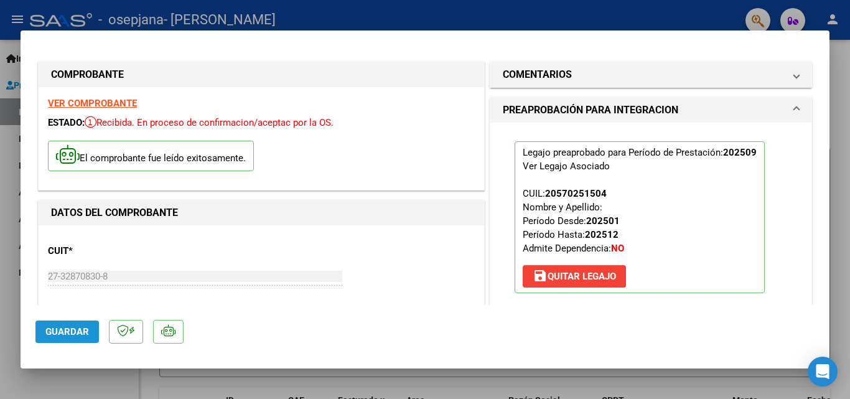
click at [60, 330] on span "Guardar" at bounding box center [67, 331] width 44 height 11
click at [78, 326] on span "Guardar" at bounding box center [67, 331] width 44 height 11
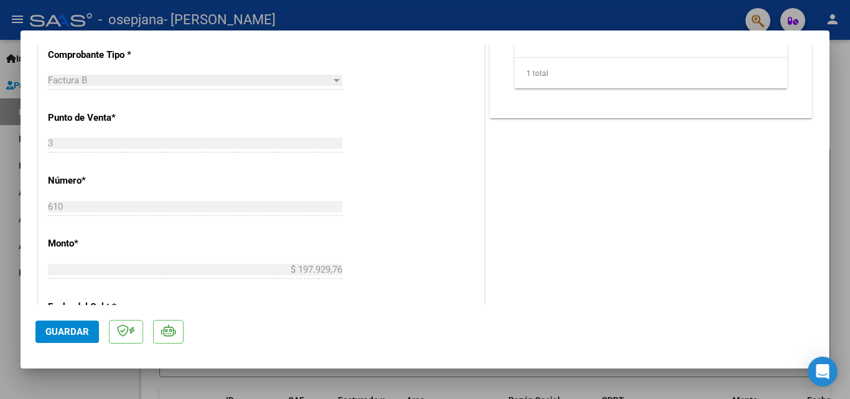
scroll to position [373, 0]
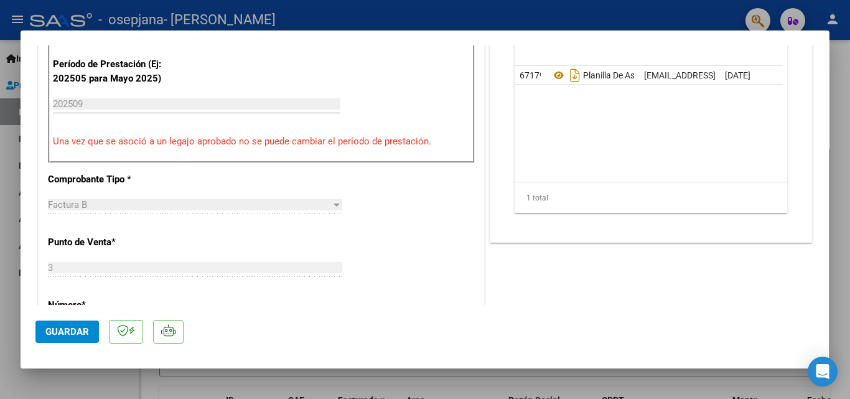
click at [60, 336] on span "Guardar" at bounding box center [67, 331] width 44 height 11
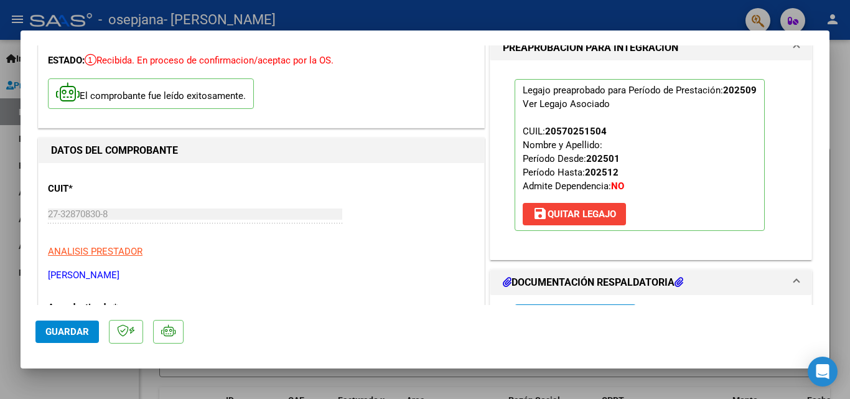
scroll to position [0, 0]
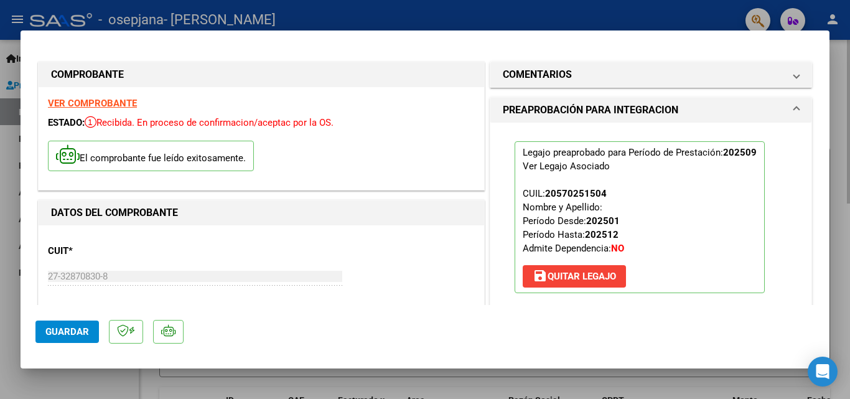
click at [531, 386] on div at bounding box center [425, 199] width 850 height 399
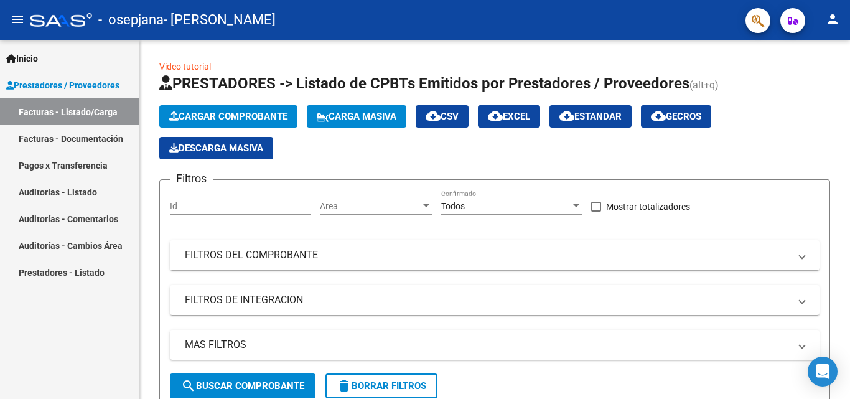
click at [80, 136] on link "Facturas - Documentación" at bounding box center [69, 138] width 139 height 27
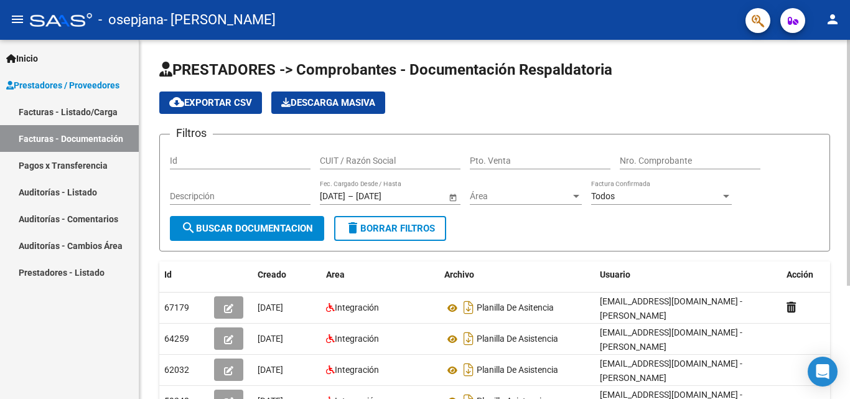
scroll to position [62, 0]
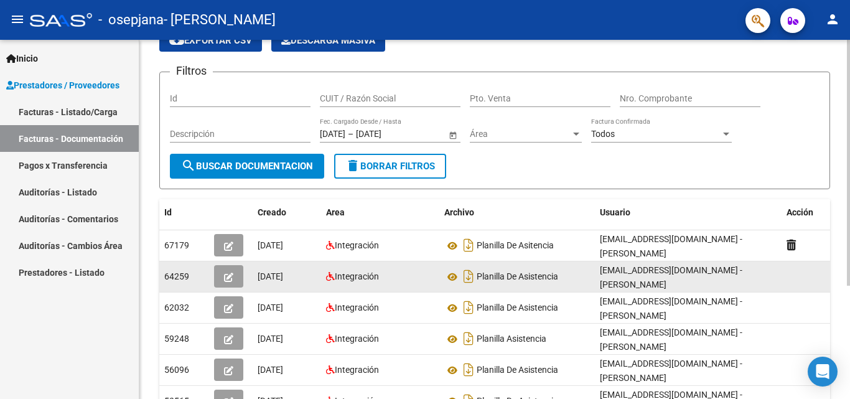
click at [230, 280] on icon "button" at bounding box center [228, 277] width 9 height 9
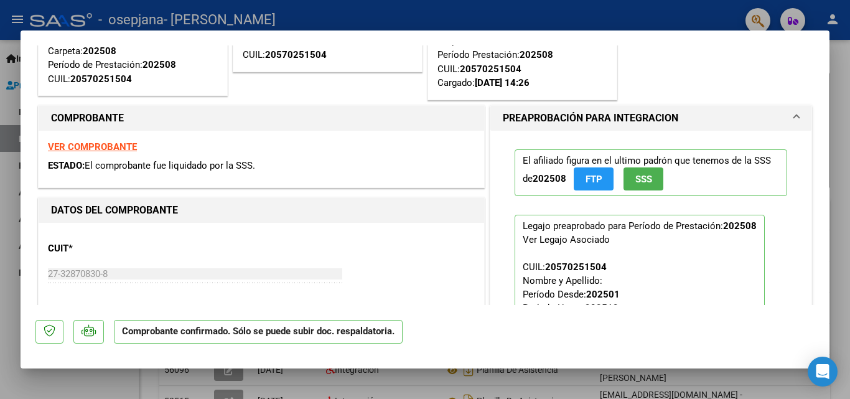
scroll to position [187, 0]
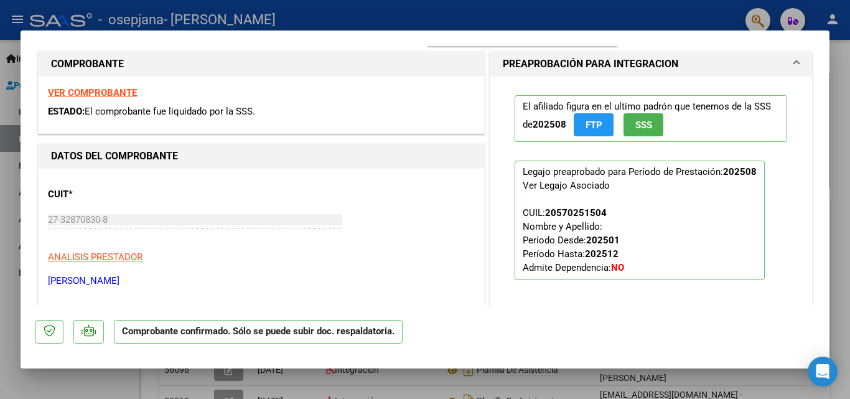
click at [838, 183] on div at bounding box center [425, 199] width 850 height 399
type input "$ 0,00"
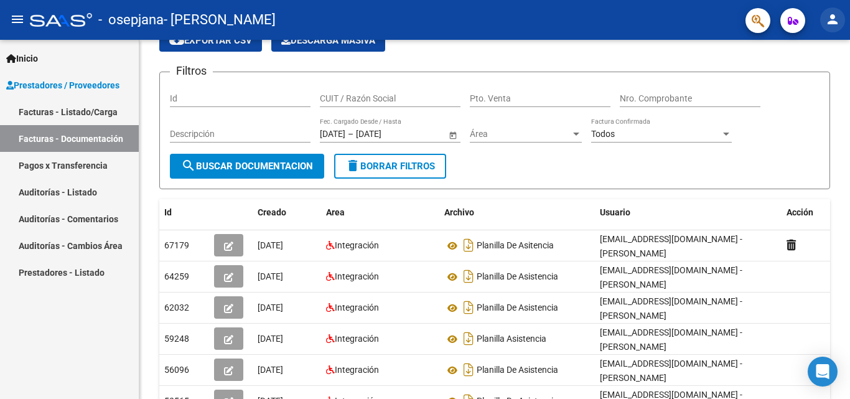
click at [831, 17] on mat-icon "person" at bounding box center [832, 19] width 15 height 15
click at [232, 250] on div at bounding box center [425, 199] width 850 height 399
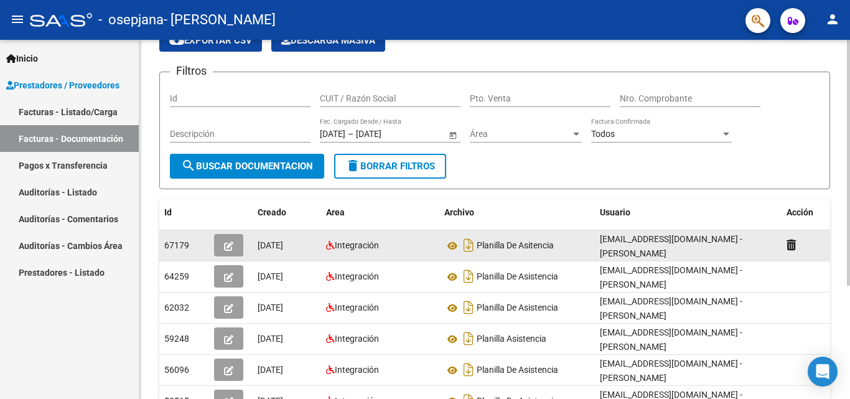
click at [232, 249] on icon "button" at bounding box center [228, 245] width 9 height 9
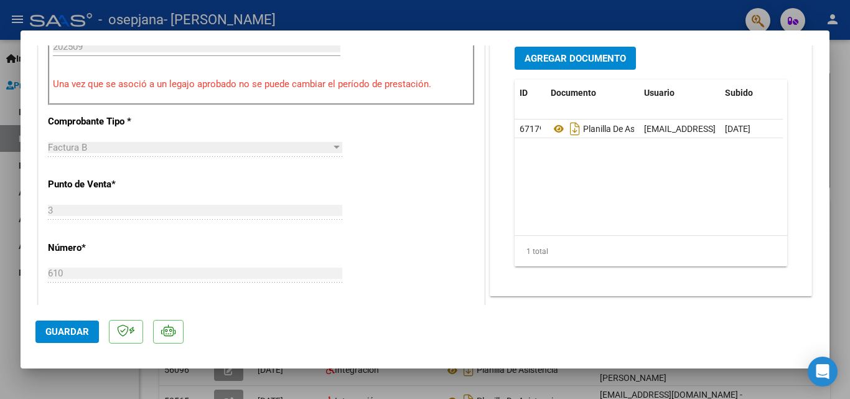
scroll to position [436, 0]
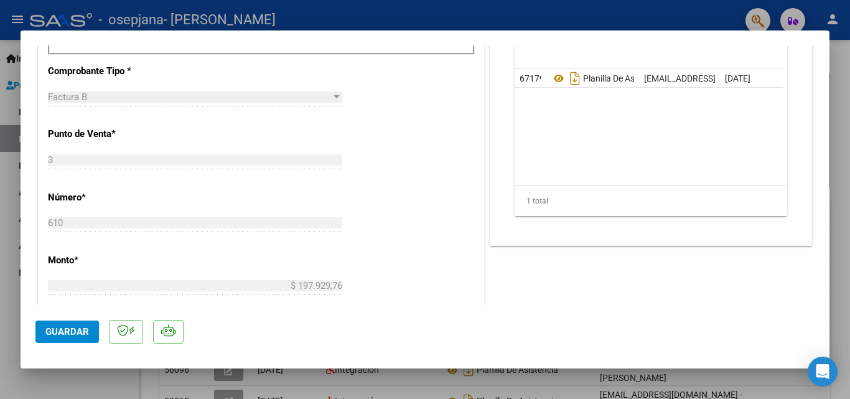
click at [838, 30] on div at bounding box center [425, 199] width 850 height 399
type input "$ 0,00"
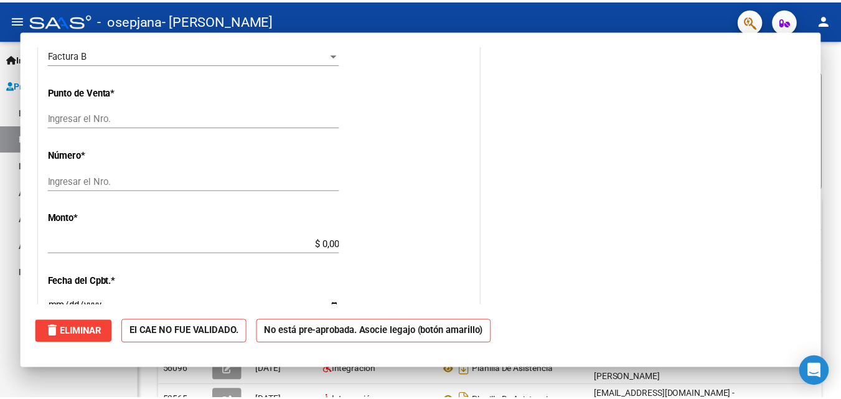
scroll to position [0, 0]
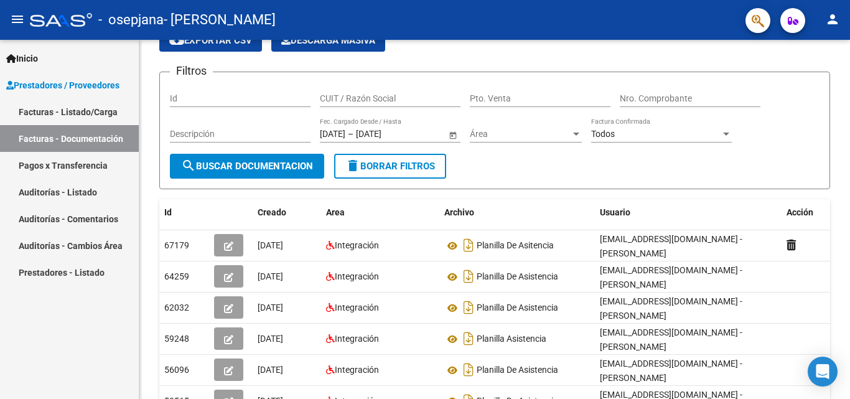
click at [830, 22] on mat-icon "person" at bounding box center [832, 19] width 15 height 15
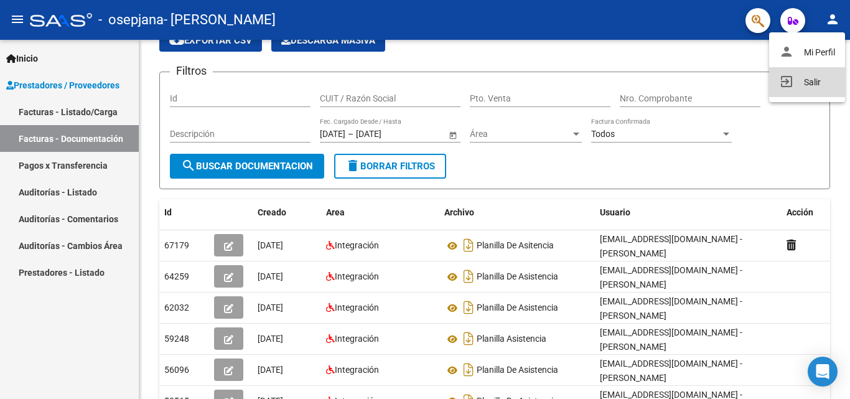
click at [819, 82] on button "exit_to_app Salir" at bounding box center [807, 82] width 76 height 30
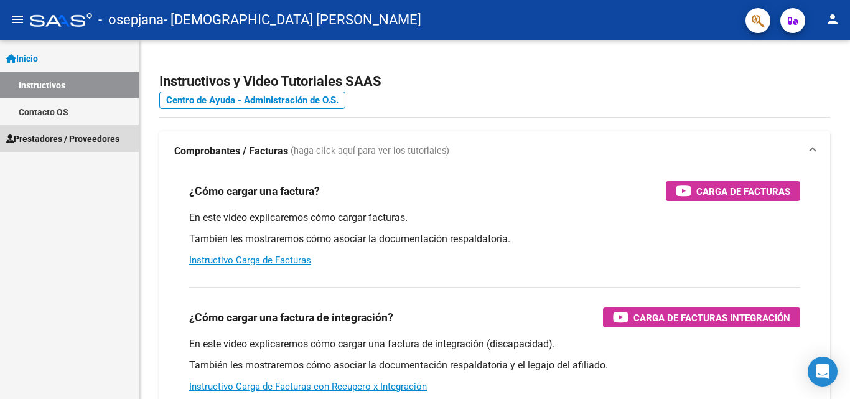
click at [64, 134] on span "Prestadores / Proveedores" at bounding box center [62, 139] width 113 height 14
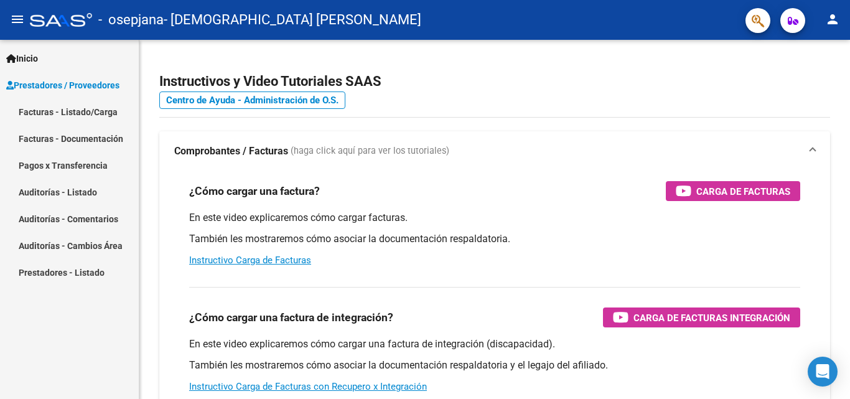
click at [78, 116] on link "Facturas - Listado/Carga" at bounding box center [69, 111] width 139 height 27
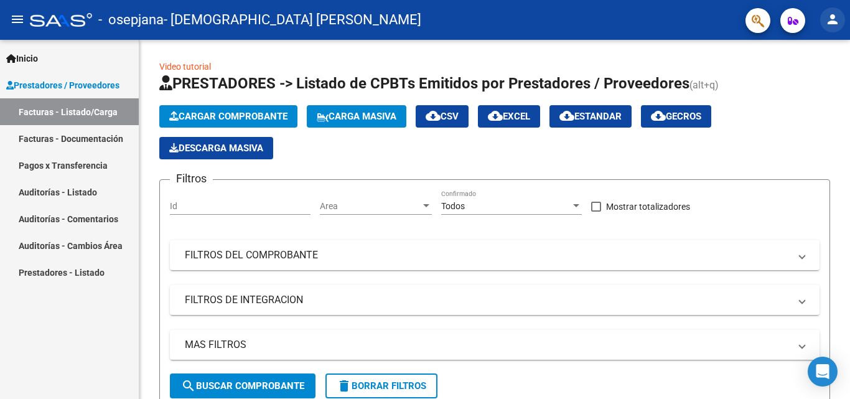
click at [834, 17] on mat-icon "person" at bounding box center [832, 19] width 15 height 15
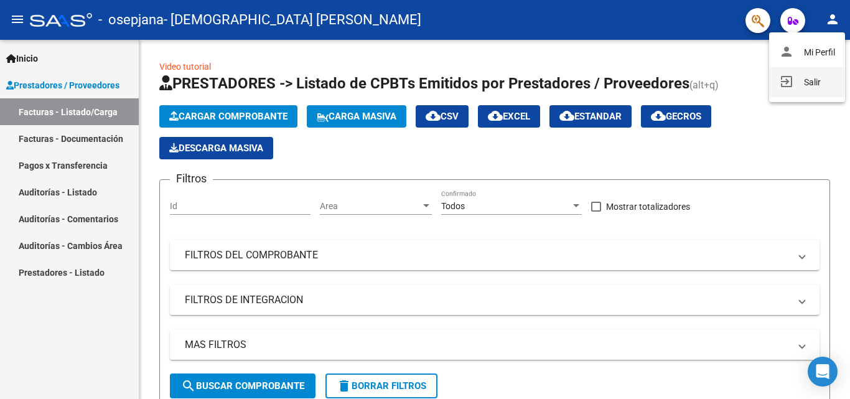
click at [805, 85] on button "exit_to_app Salir" at bounding box center [807, 82] width 76 height 30
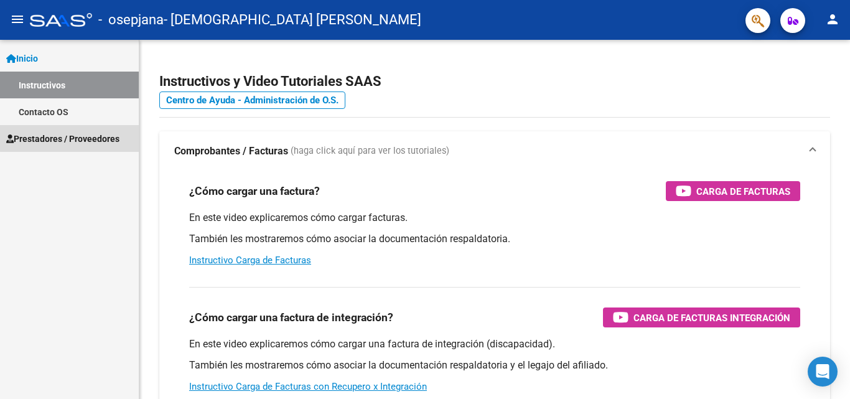
click at [72, 133] on span "Prestadores / Proveedores" at bounding box center [62, 139] width 113 height 14
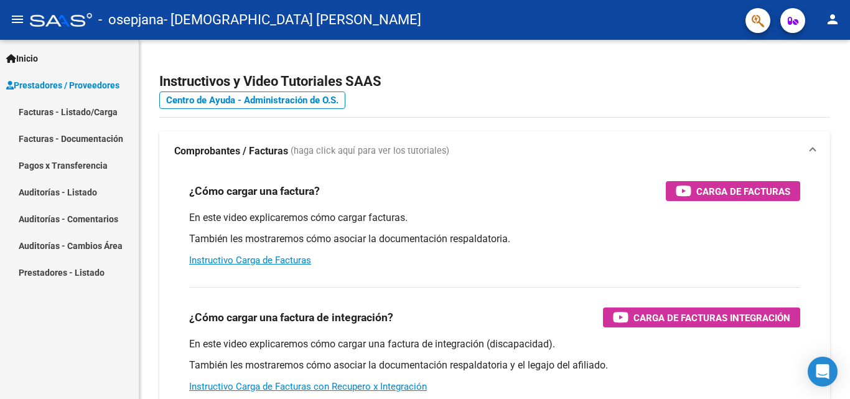
click at [77, 116] on link "Facturas - Listado/Carga" at bounding box center [69, 111] width 139 height 27
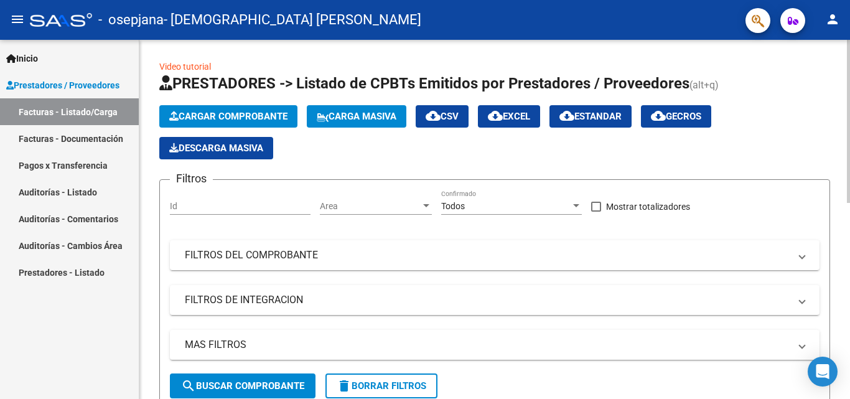
click at [225, 111] on span "Cargar Comprobante" at bounding box center [228, 116] width 118 height 11
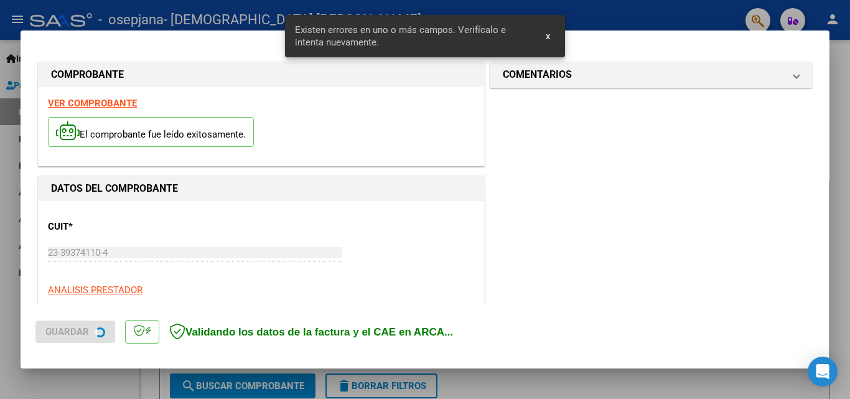
scroll to position [281, 0]
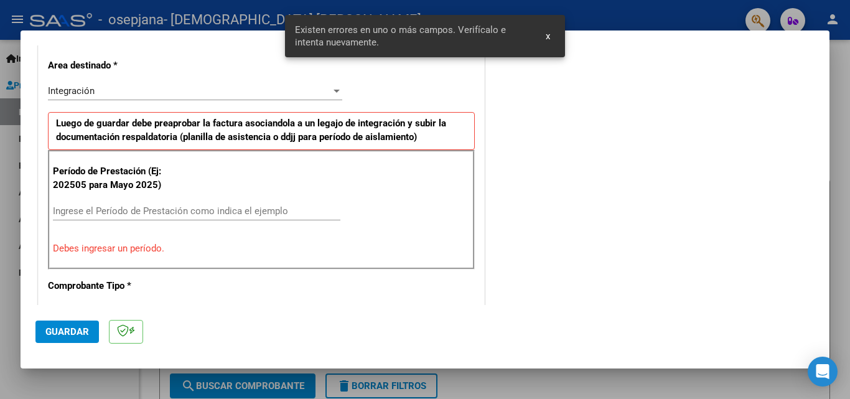
click at [205, 212] on input "Ingrese el Período de Prestación como indica el ejemplo" at bounding box center [196, 210] width 287 height 11
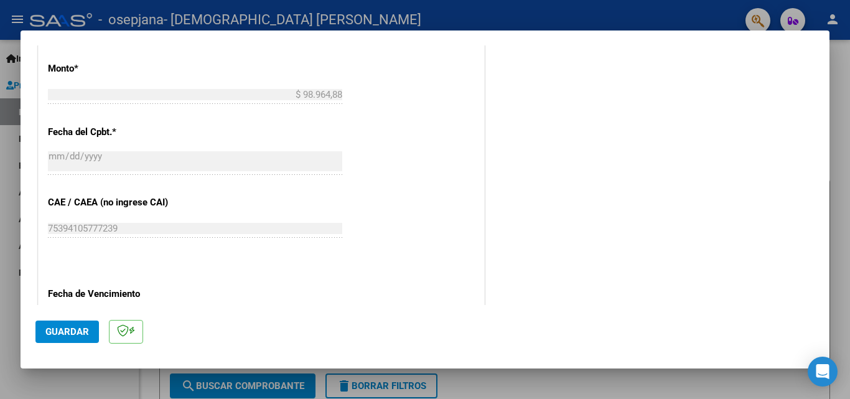
scroll to position [836, 0]
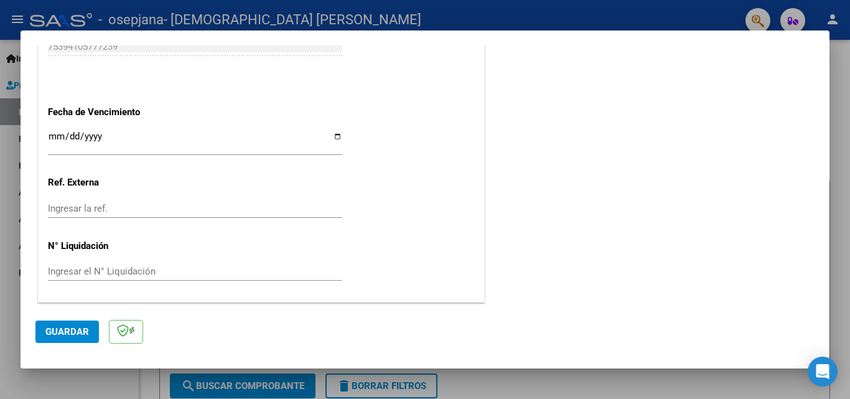
type input "202509"
click at [56, 138] on input "Ingresar la fecha" at bounding box center [195, 141] width 294 height 20
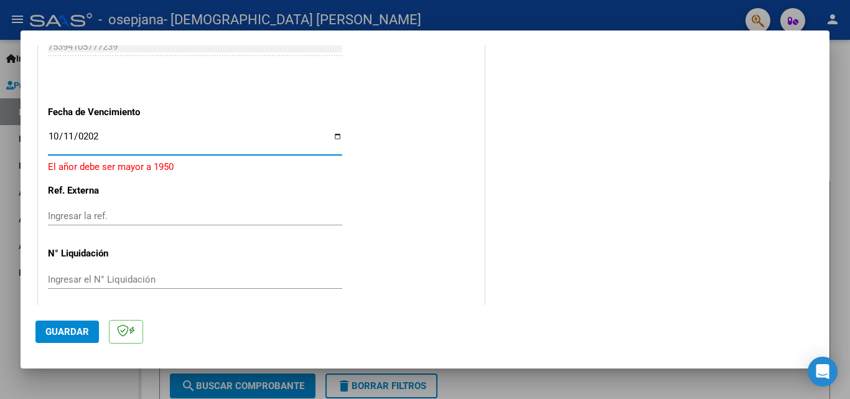
type input "2025-10-11"
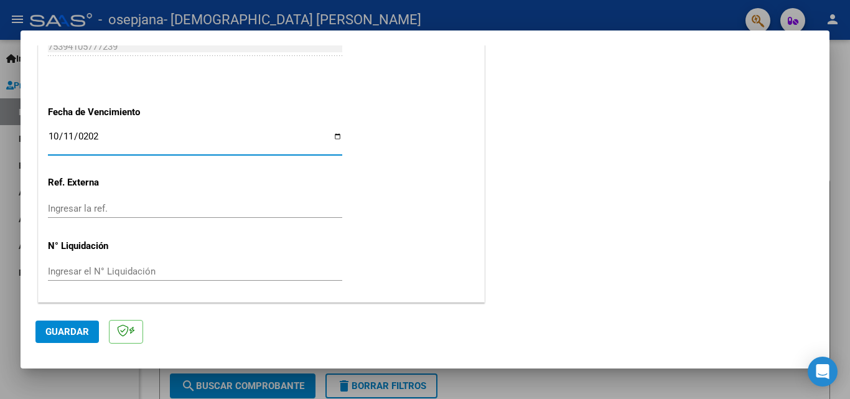
click at [81, 333] on span "Guardar" at bounding box center [67, 331] width 44 height 11
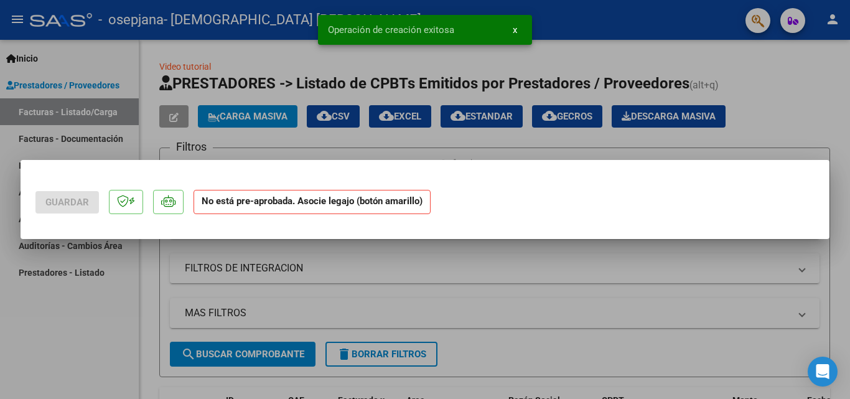
scroll to position [0, 0]
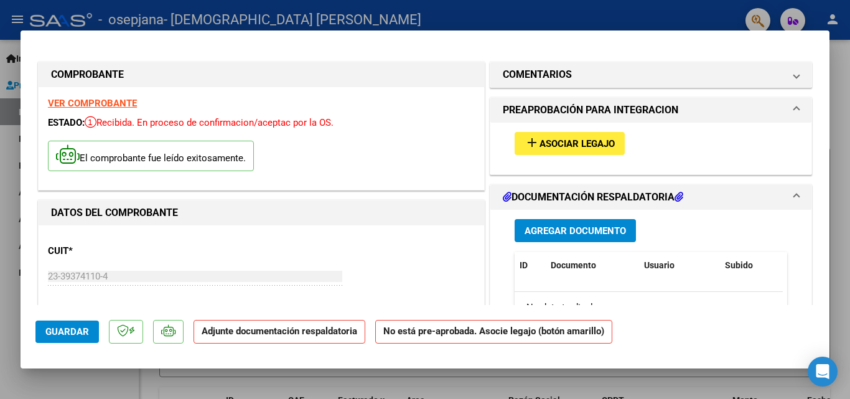
click at [577, 231] on span "Agregar Documento" at bounding box center [575, 230] width 101 height 11
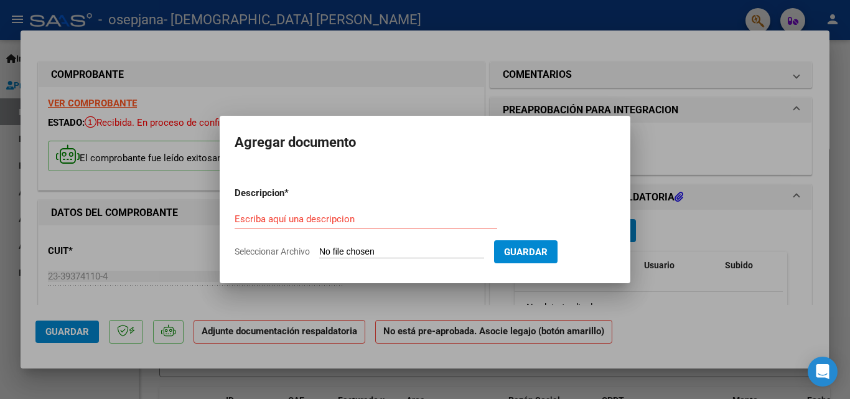
type input "C:\fakepath\leon Argote (6).pdf"
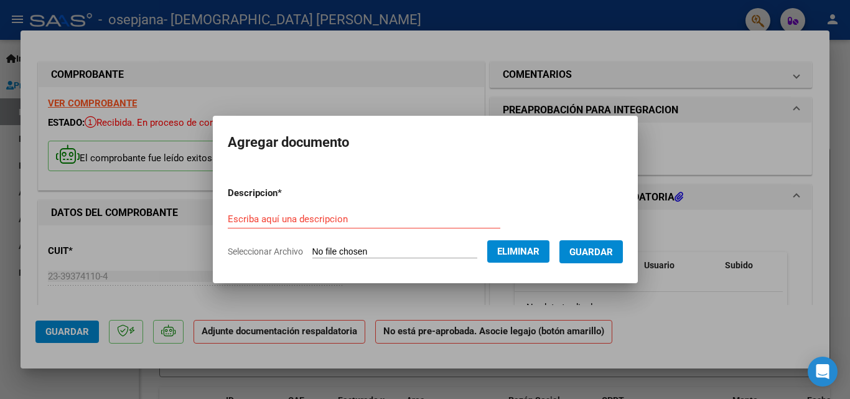
click at [321, 210] on div "Escriba aquí una descripcion" at bounding box center [364, 219] width 273 height 19
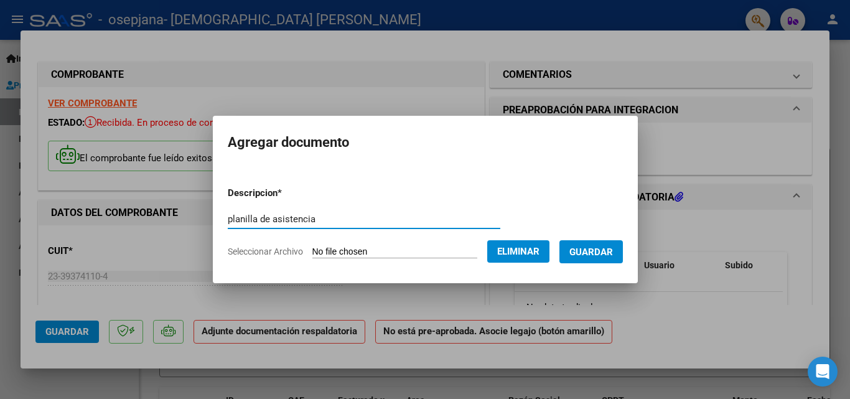
type input "planilla de asistencia"
click at [592, 257] on span "Guardar" at bounding box center [591, 251] width 44 height 11
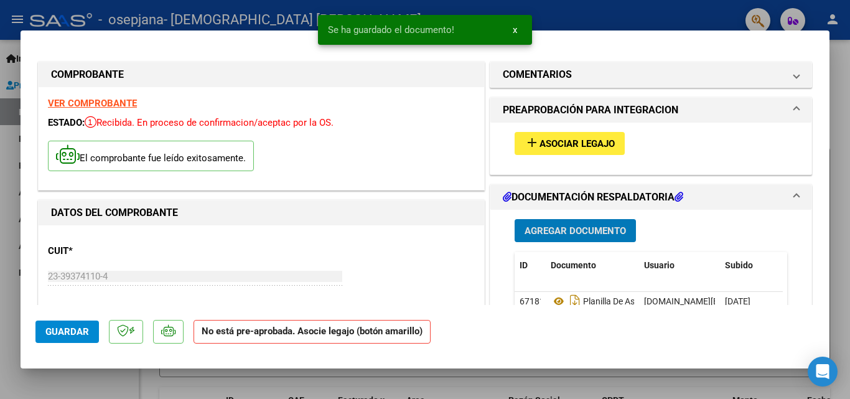
click at [525, 149] on mat-icon "add" at bounding box center [532, 142] width 15 height 15
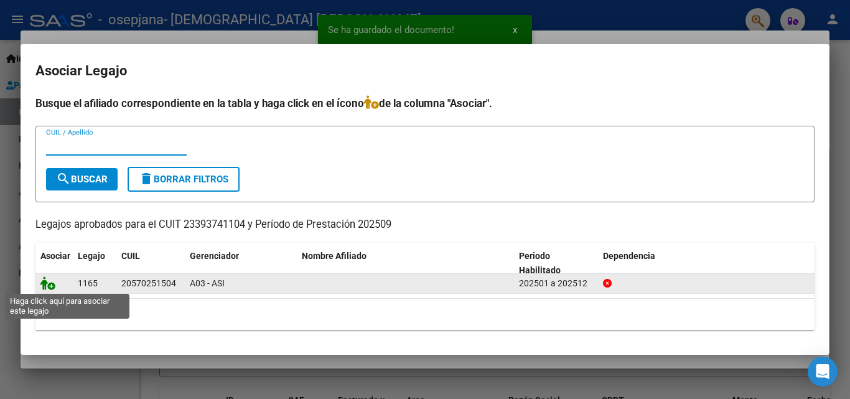
click at [48, 282] on icon at bounding box center [47, 283] width 15 height 14
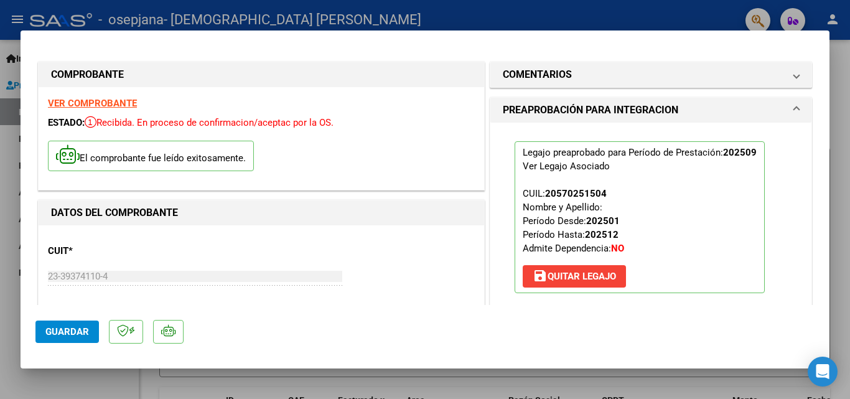
click at [68, 334] on span "Guardar" at bounding box center [67, 331] width 44 height 11
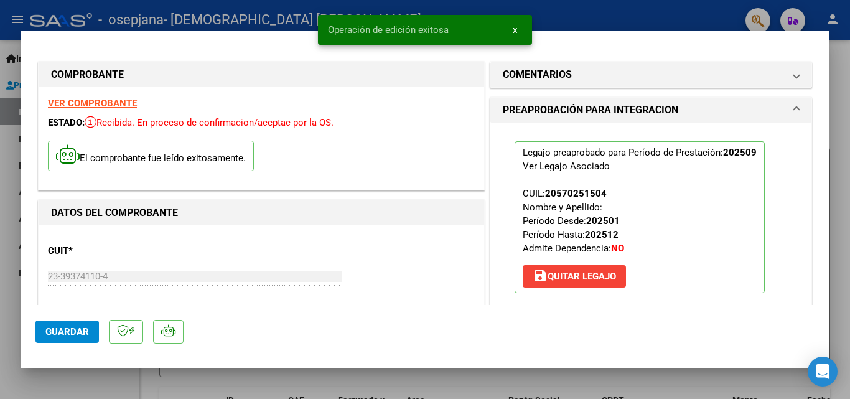
click at [713, 381] on div at bounding box center [425, 199] width 850 height 399
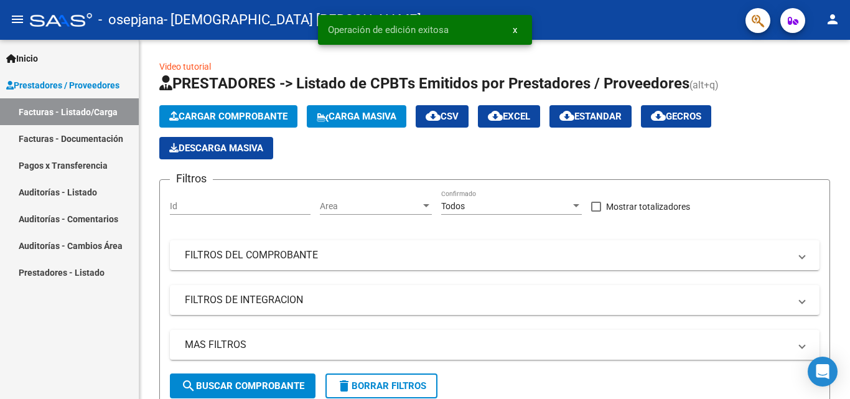
click at [47, 142] on link "Facturas - Documentación" at bounding box center [69, 138] width 139 height 27
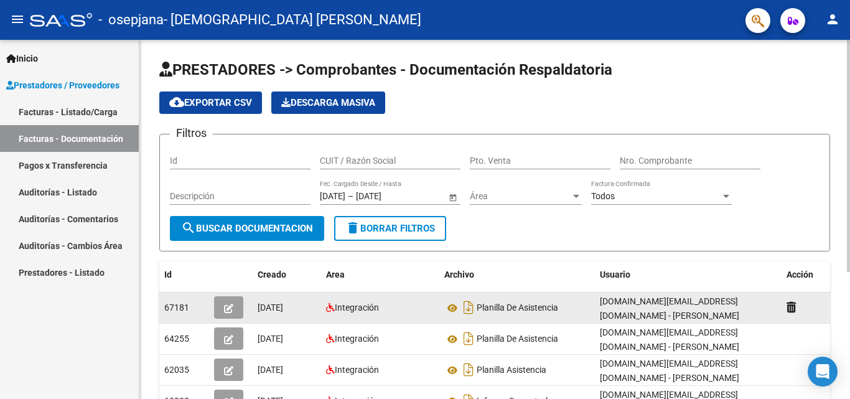
click at [241, 306] on button "button" at bounding box center [228, 307] width 29 height 22
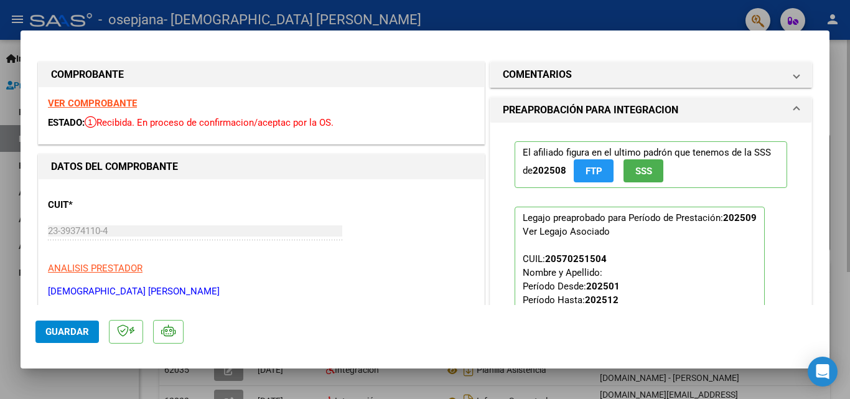
click at [838, 383] on div at bounding box center [425, 199] width 850 height 399
type input "$ 0,00"
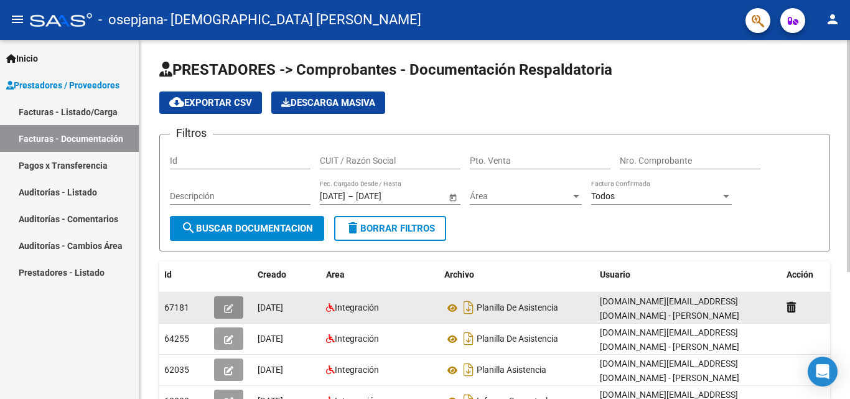
click at [231, 309] on icon "button" at bounding box center [228, 308] width 9 height 9
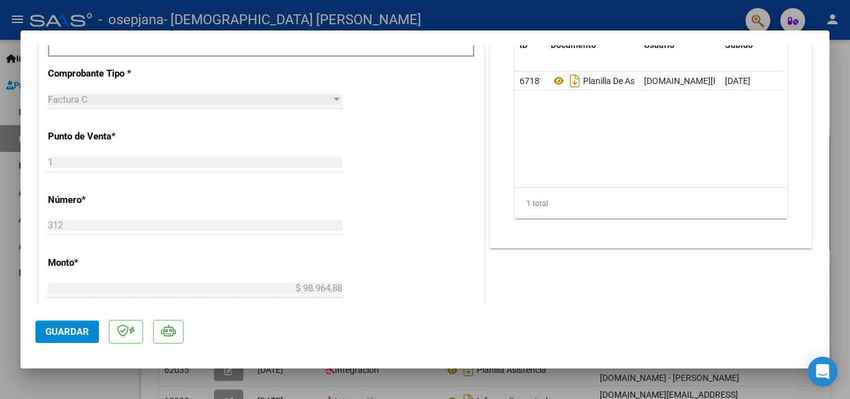
scroll to position [436, 0]
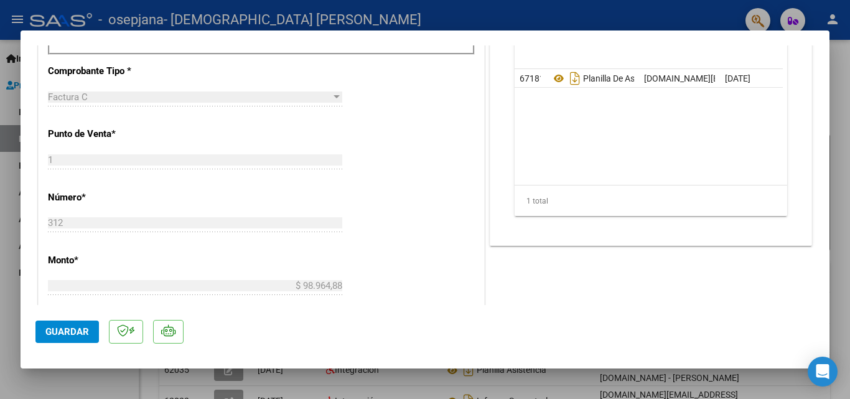
click at [675, 14] on div at bounding box center [425, 199] width 850 height 399
type input "$ 0,00"
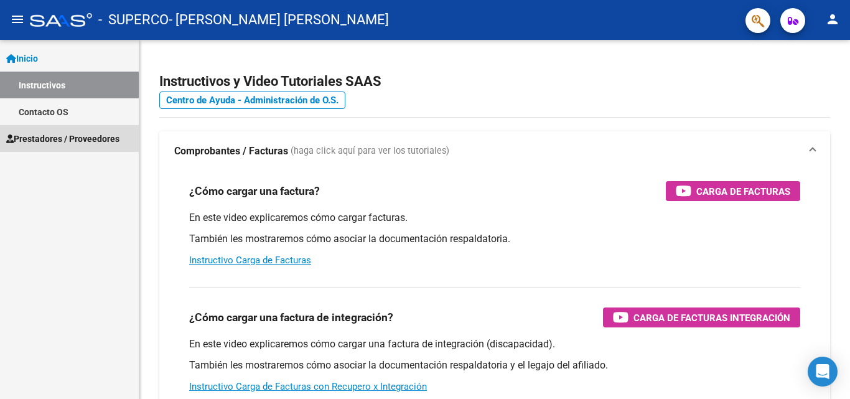
click at [20, 141] on span "Prestadores / Proveedores" at bounding box center [62, 139] width 113 height 14
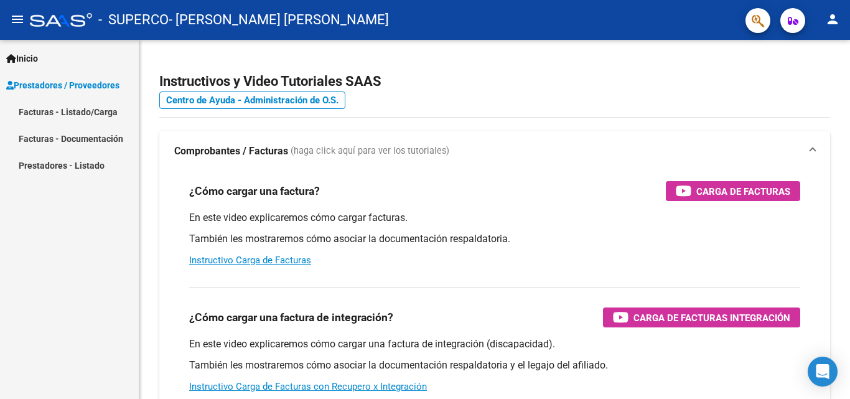
click at [32, 110] on link "Facturas - Listado/Carga" at bounding box center [69, 111] width 139 height 27
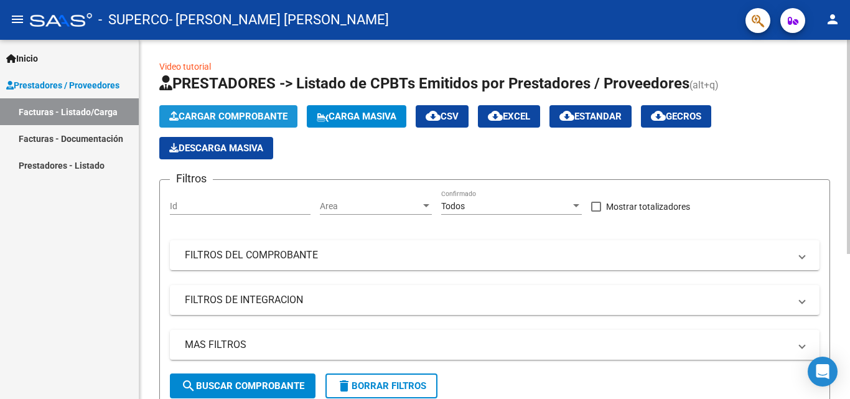
click at [214, 119] on span "Cargar Comprobante" at bounding box center [228, 116] width 118 height 11
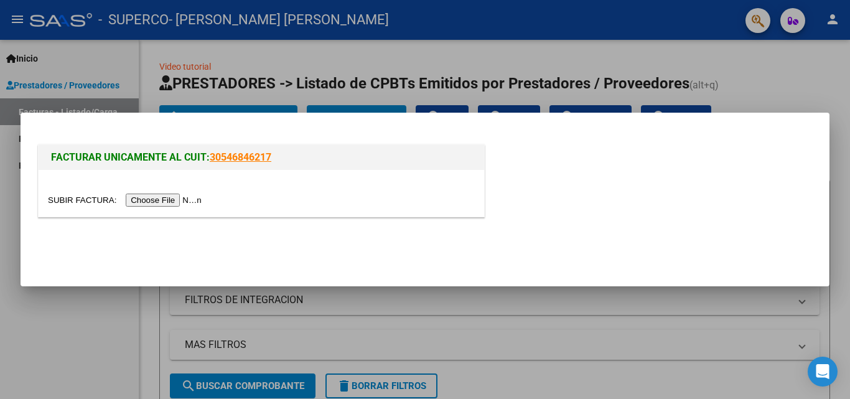
click at [187, 200] on input "file" at bounding box center [126, 200] width 157 height 13
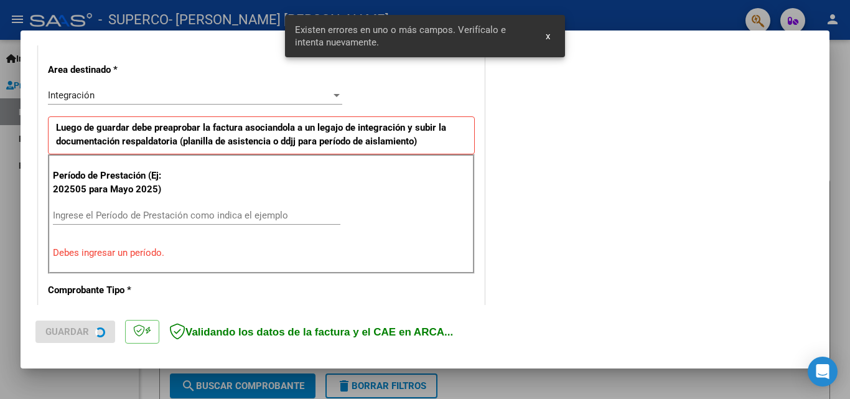
scroll to position [281, 0]
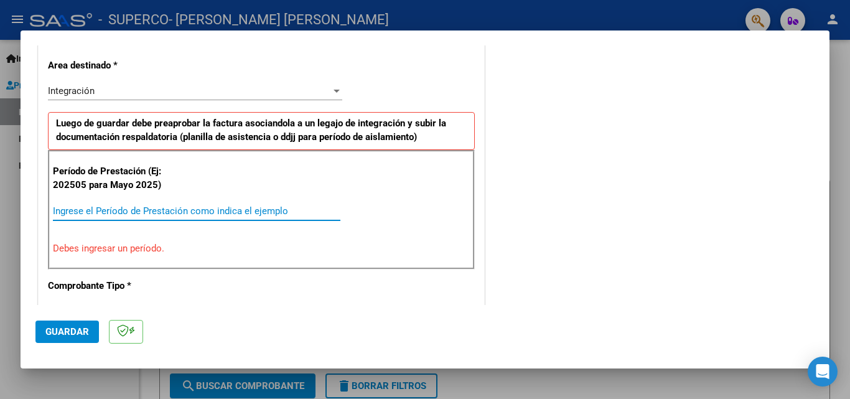
click at [198, 213] on input "Ingrese el Período de Prestación como indica el ejemplo" at bounding box center [196, 210] width 287 height 11
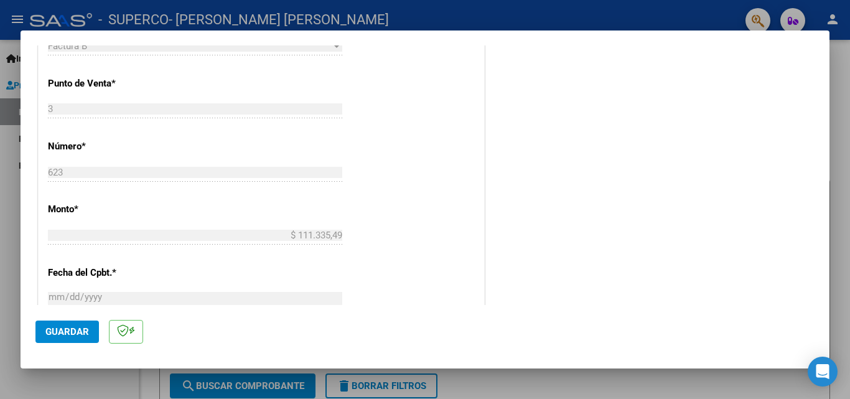
scroll to position [530, 0]
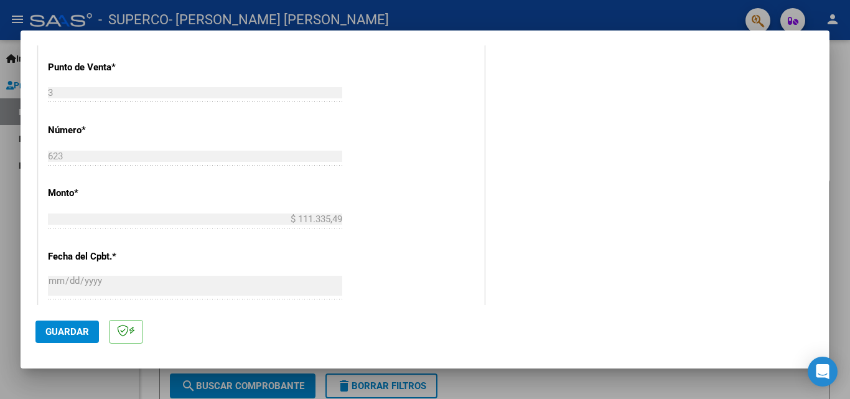
type input "202509"
click at [73, 334] on span "Guardar" at bounding box center [67, 331] width 44 height 11
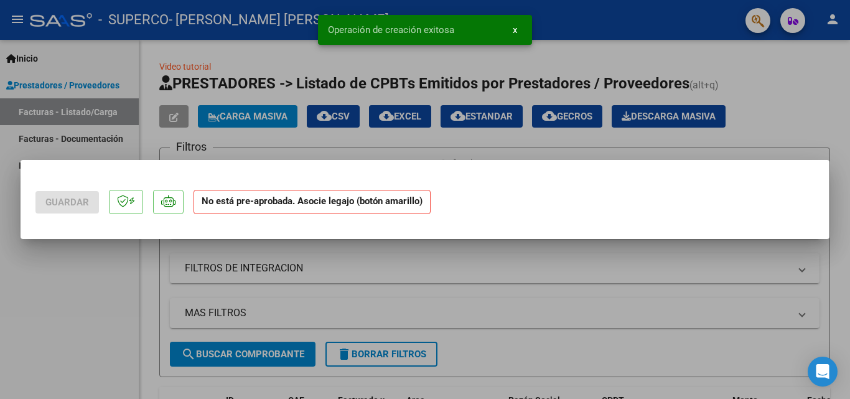
scroll to position [0, 0]
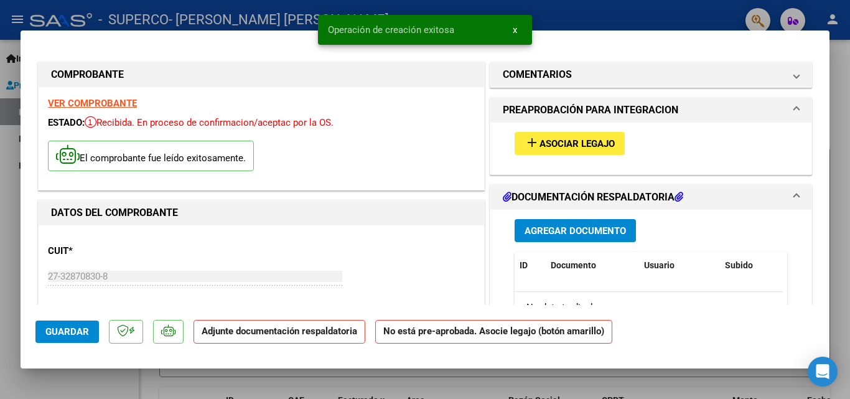
click at [593, 230] on span "Agregar Documento" at bounding box center [575, 230] width 101 height 11
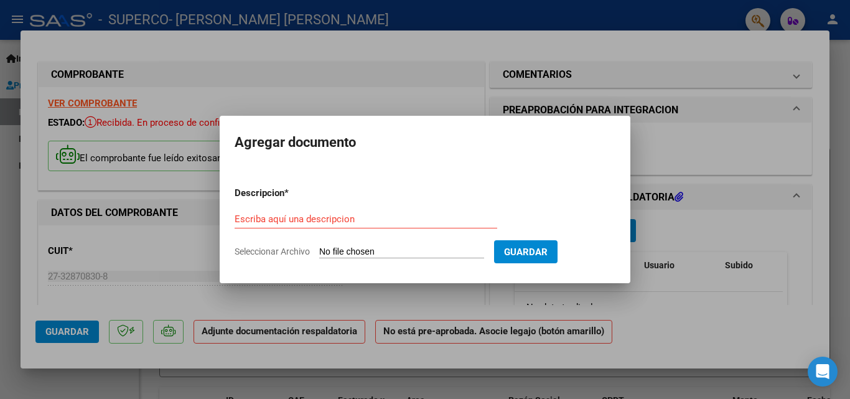
type input "C:\fakepath\[PERSON_NAME] (1).pdf"
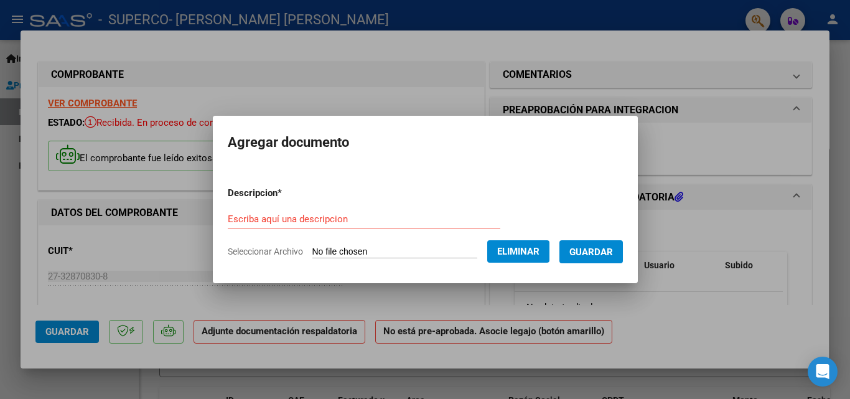
click at [378, 213] on input "Escriba aquí una descripcion" at bounding box center [364, 218] width 273 height 11
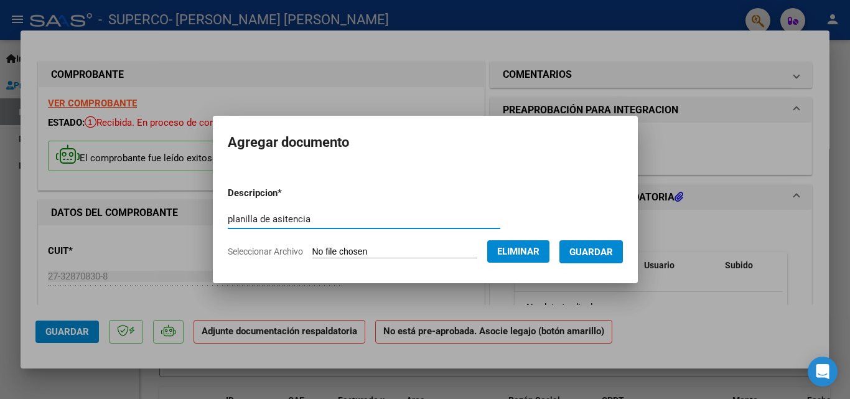
type input "planilla de asitencia"
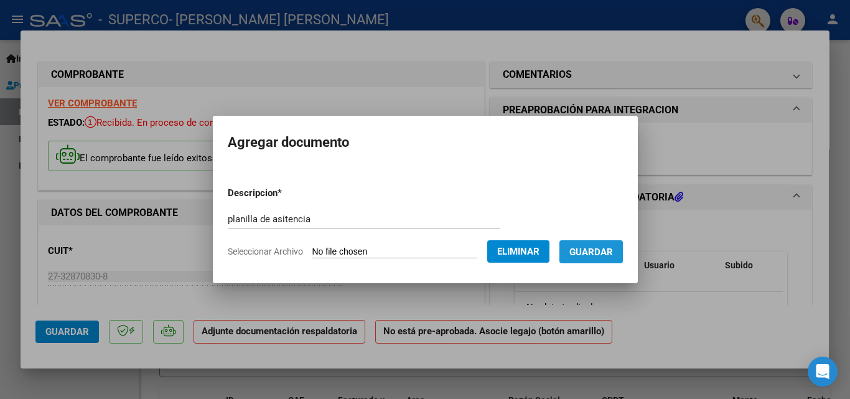
click at [590, 258] on button "Guardar" at bounding box center [590, 251] width 63 height 23
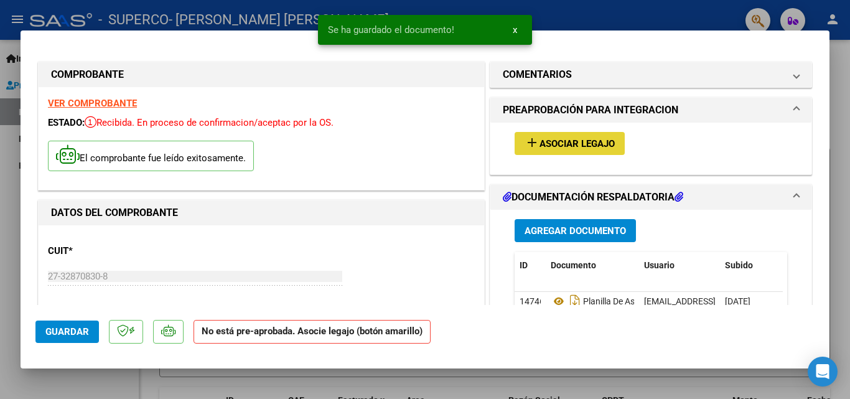
click at [532, 137] on mat-icon "add" at bounding box center [532, 142] width 15 height 15
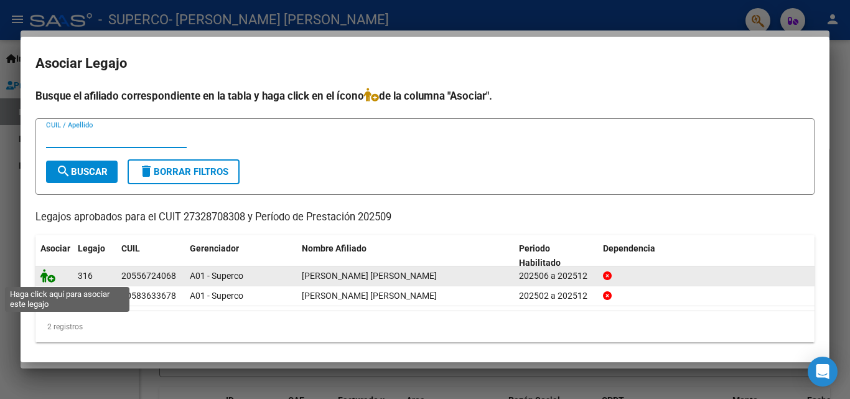
click at [47, 275] on icon at bounding box center [47, 276] width 15 height 14
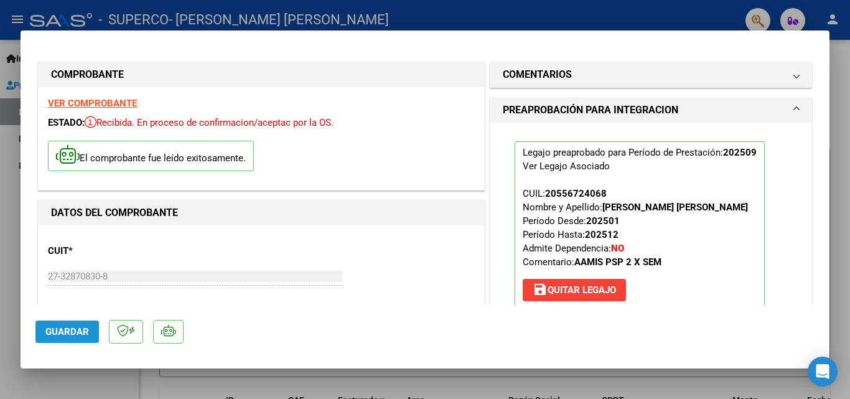
click at [80, 329] on span "Guardar" at bounding box center [67, 331] width 44 height 11
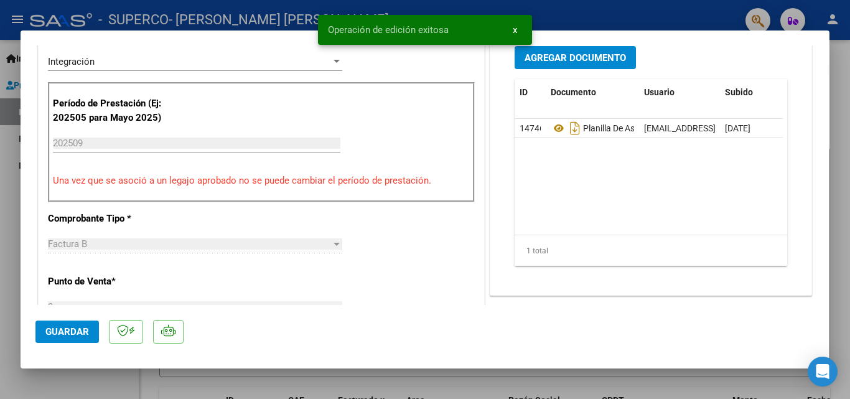
scroll to position [373, 0]
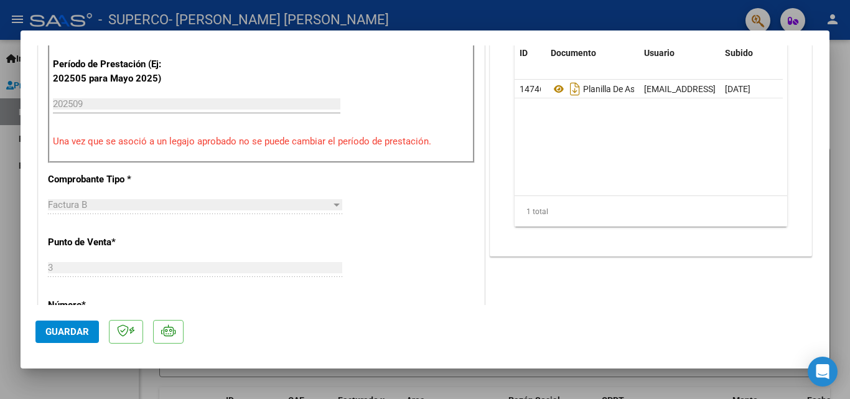
click at [839, 306] on div at bounding box center [425, 199] width 850 height 399
type input "$ 0,00"
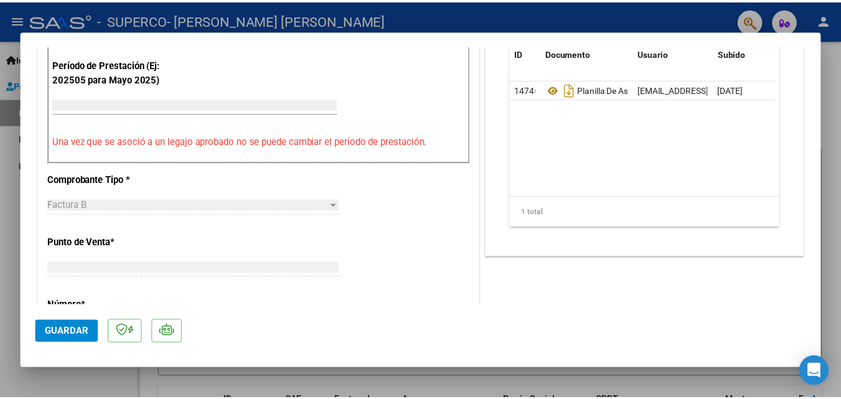
scroll to position [348, 0]
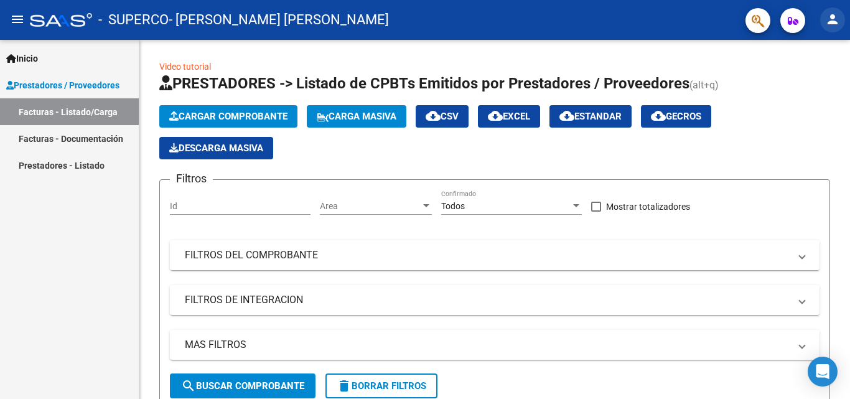
click at [825, 16] on mat-icon "person" at bounding box center [832, 19] width 15 height 15
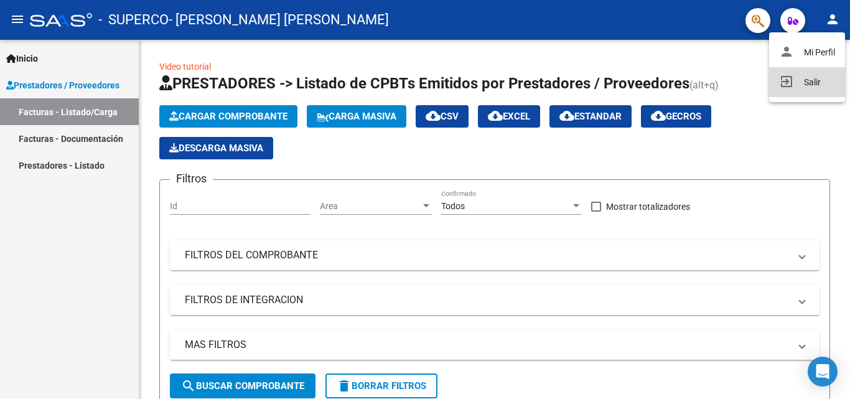
click at [812, 77] on button "exit_to_app Salir" at bounding box center [807, 82] width 76 height 30
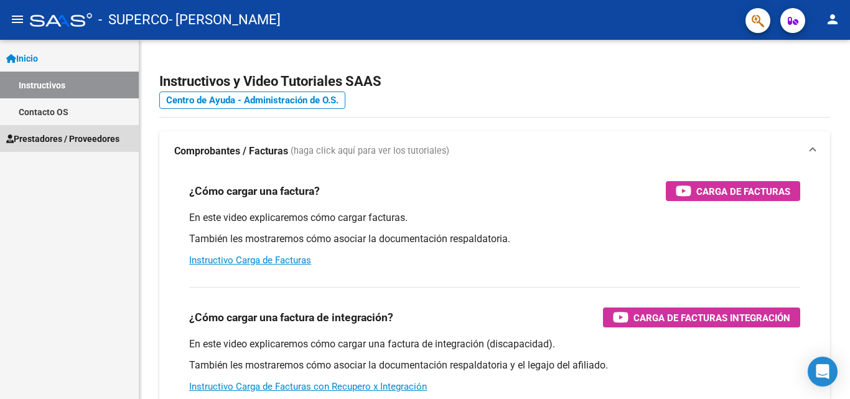
click at [75, 136] on span "Prestadores / Proveedores" at bounding box center [62, 139] width 113 height 14
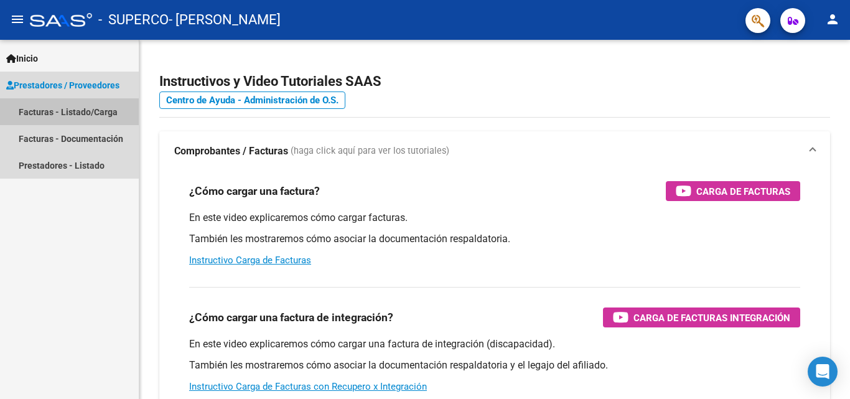
click at [75, 108] on link "Facturas - Listado/Carga" at bounding box center [69, 111] width 139 height 27
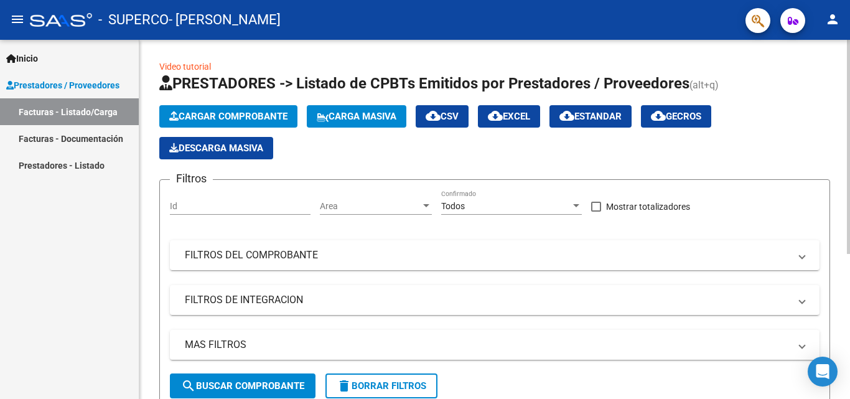
click at [223, 118] on span "Cargar Comprobante" at bounding box center [228, 116] width 118 height 11
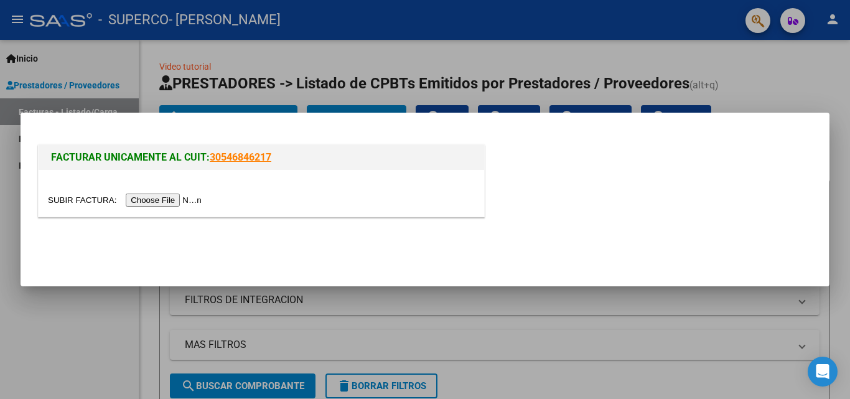
click at [205, 199] on input "file" at bounding box center [126, 200] width 157 height 13
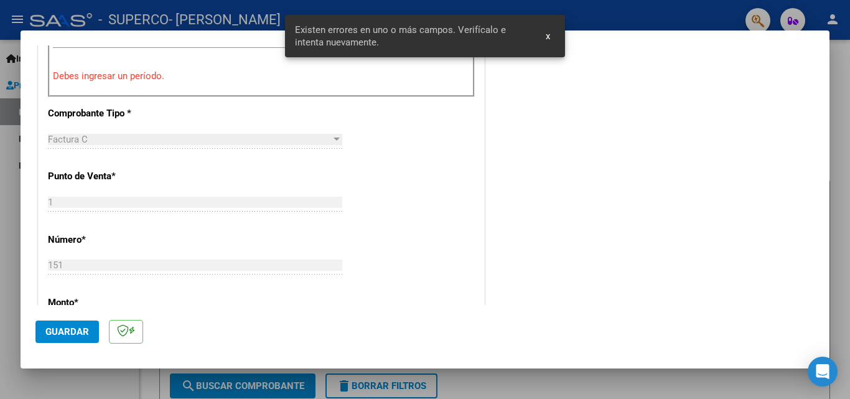
scroll to position [405, 0]
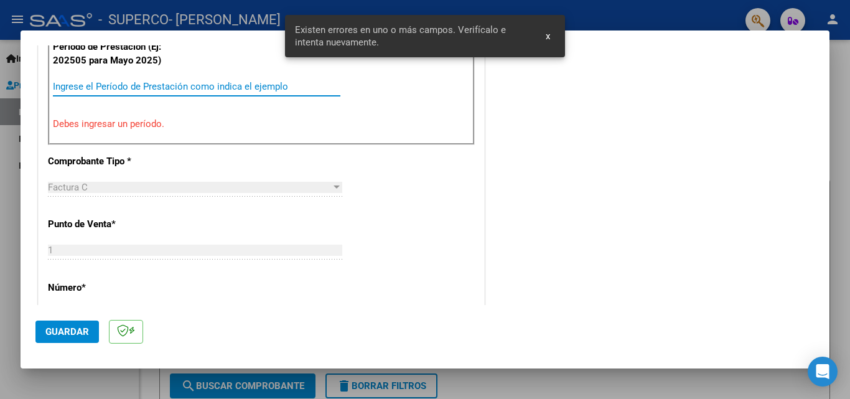
click at [99, 85] on input "Ingrese el Período de Prestación como indica el ejemplo" at bounding box center [196, 86] width 287 height 11
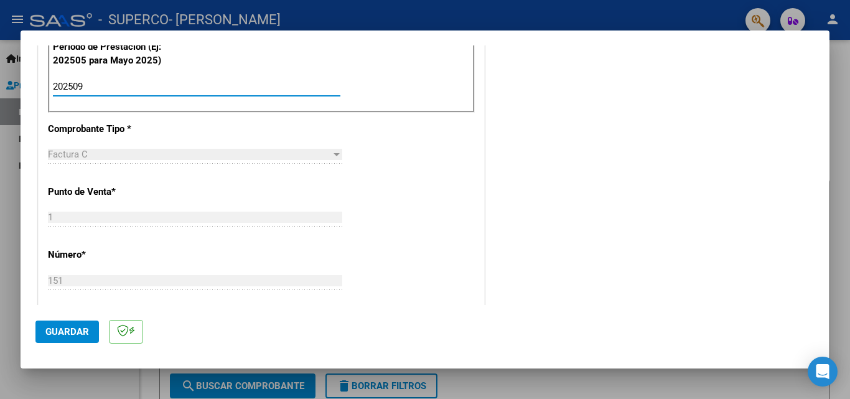
type input "202509"
click at [64, 335] on span "Guardar" at bounding box center [67, 331] width 44 height 11
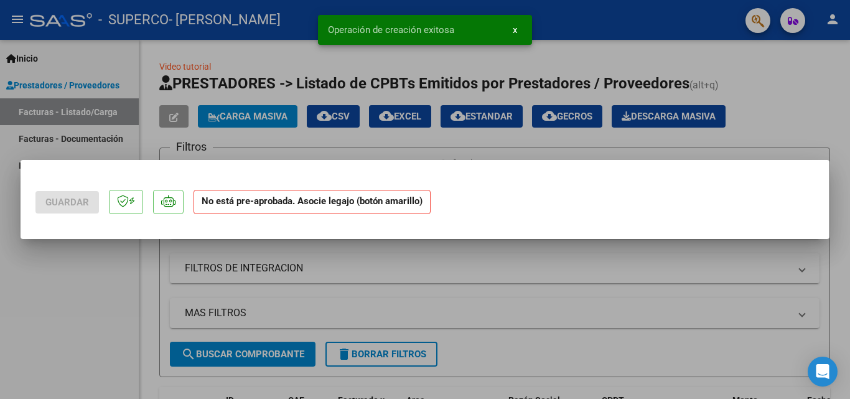
scroll to position [0, 0]
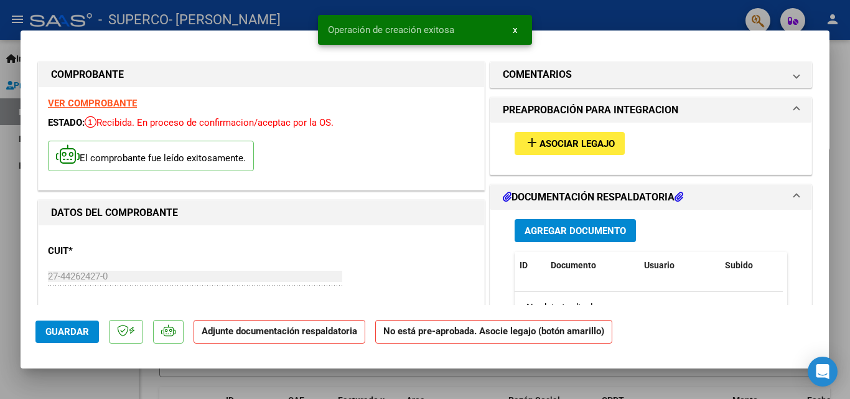
click at [604, 233] on span "Agregar Documento" at bounding box center [575, 230] width 101 height 11
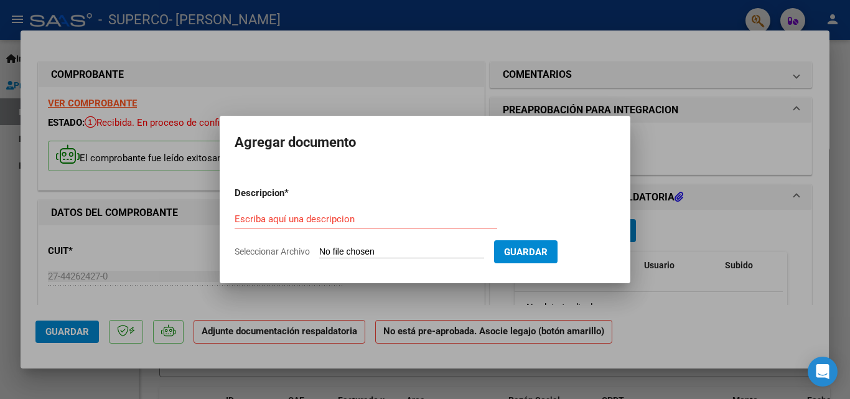
type input "C:\fakepath\[PERSON_NAME] (2).pdf"
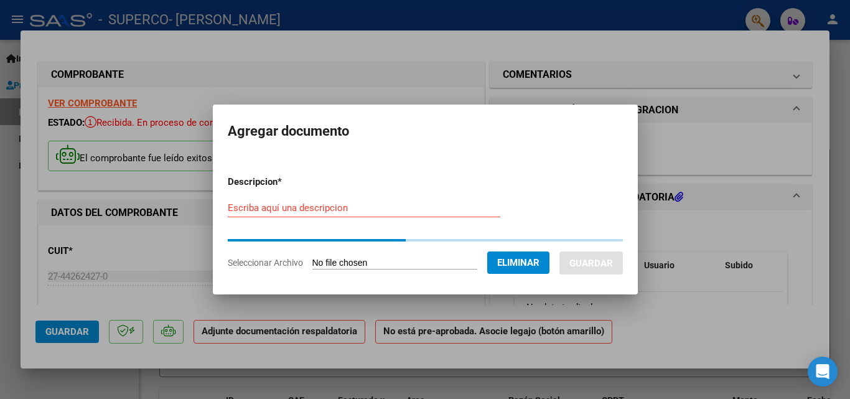
click at [315, 213] on input "Escriba aquí una descripcion" at bounding box center [364, 207] width 273 height 11
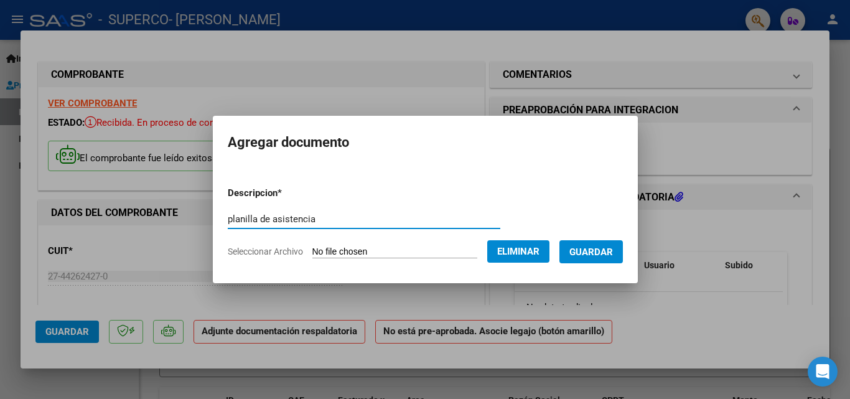
type input "planilla de asistencia"
click at [595, 253] on span "Guardar" at bounding box center [591, 251] width 44 height 11
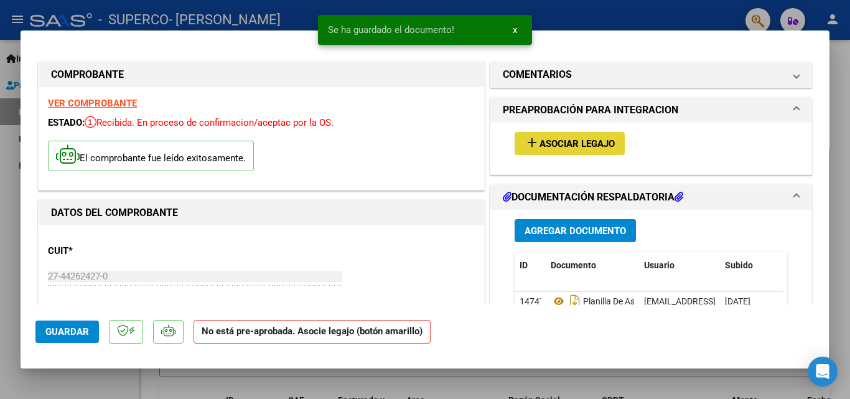
click at [584, 142] on span "Asociar Legajo" at bounding box center [577, 143] width 75 height 11
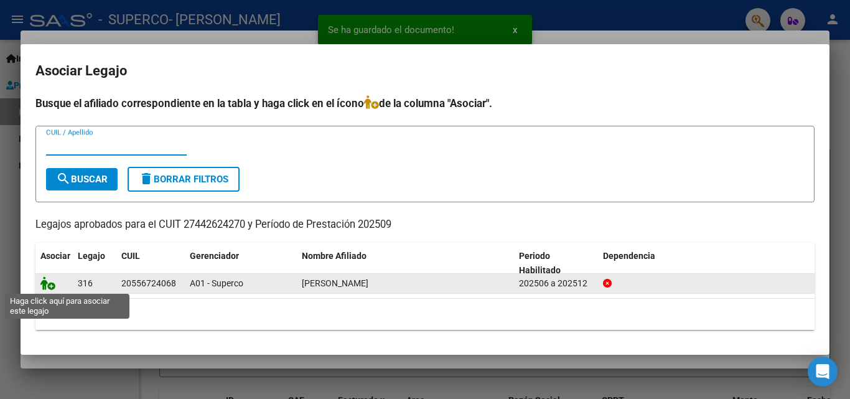
click at [49, 286] on icon at bounding box center [47, 283] width 15 height 14
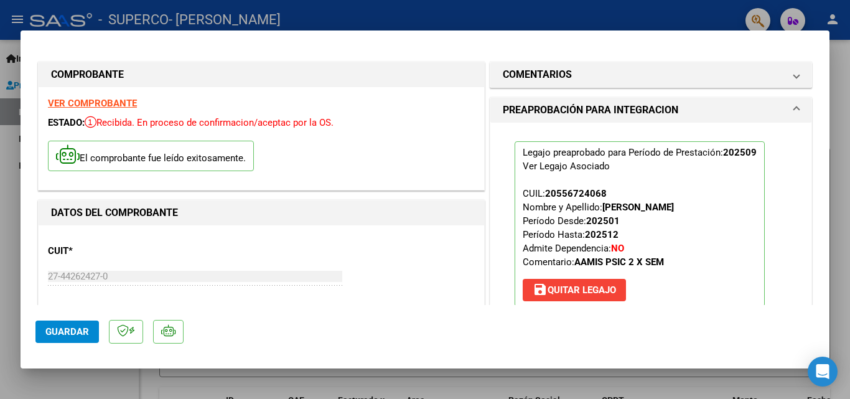
click at [83, 334] on span "Guardar" at bounding box center [67, 331] width 44 height 11
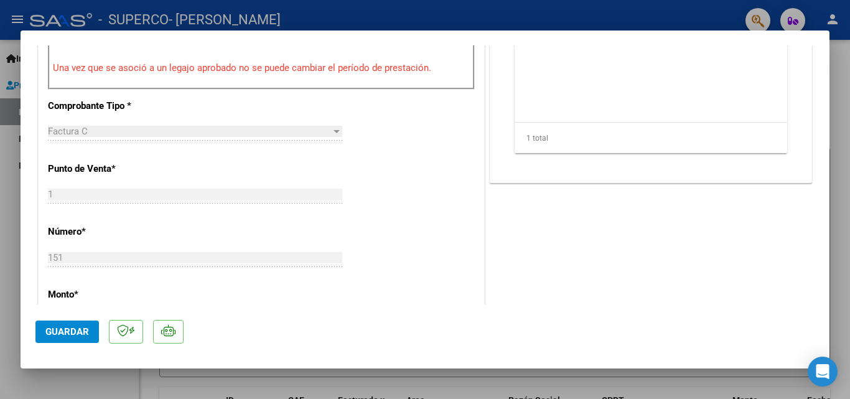
scroll to position [498, 0]
